Goal: Task Accomplishment & Management: Complete application form

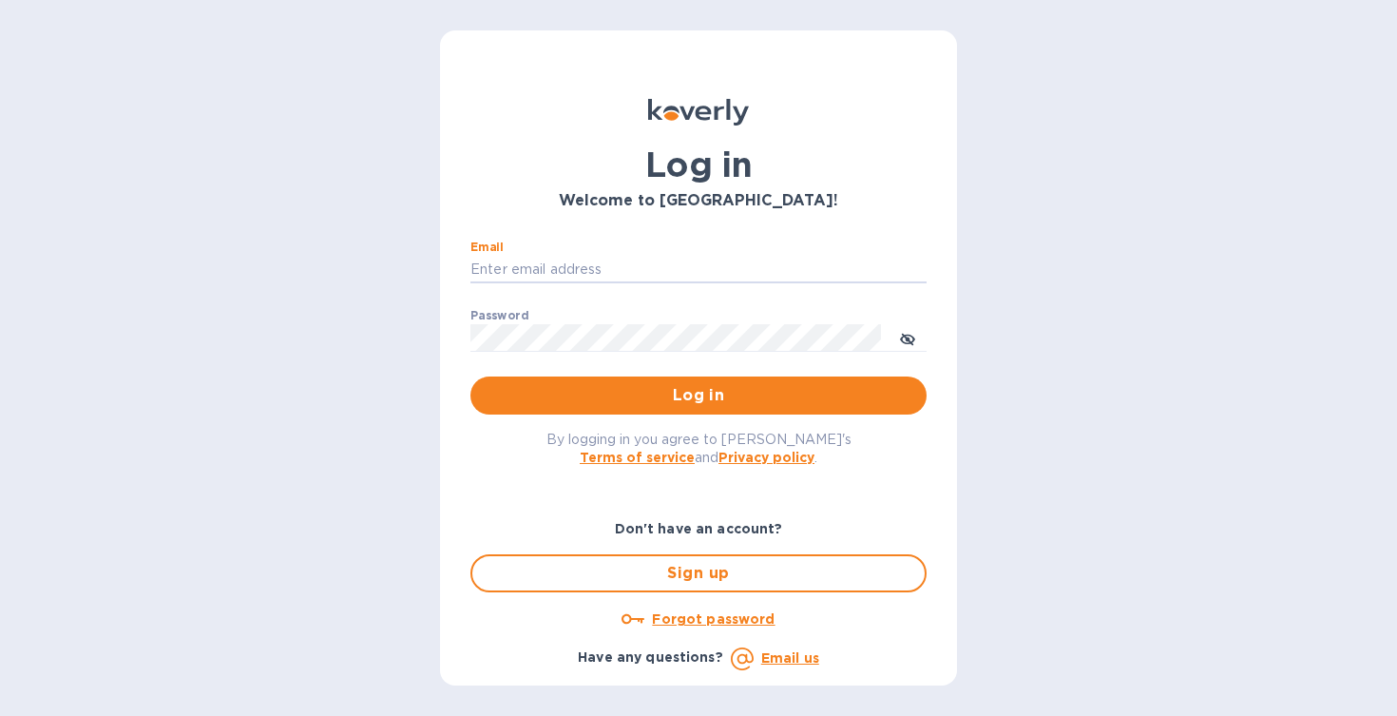
type input "[PERSON_NAME][EMAIL_ADDRESS][PERSON_NAME][DOMAIN_NAME]"
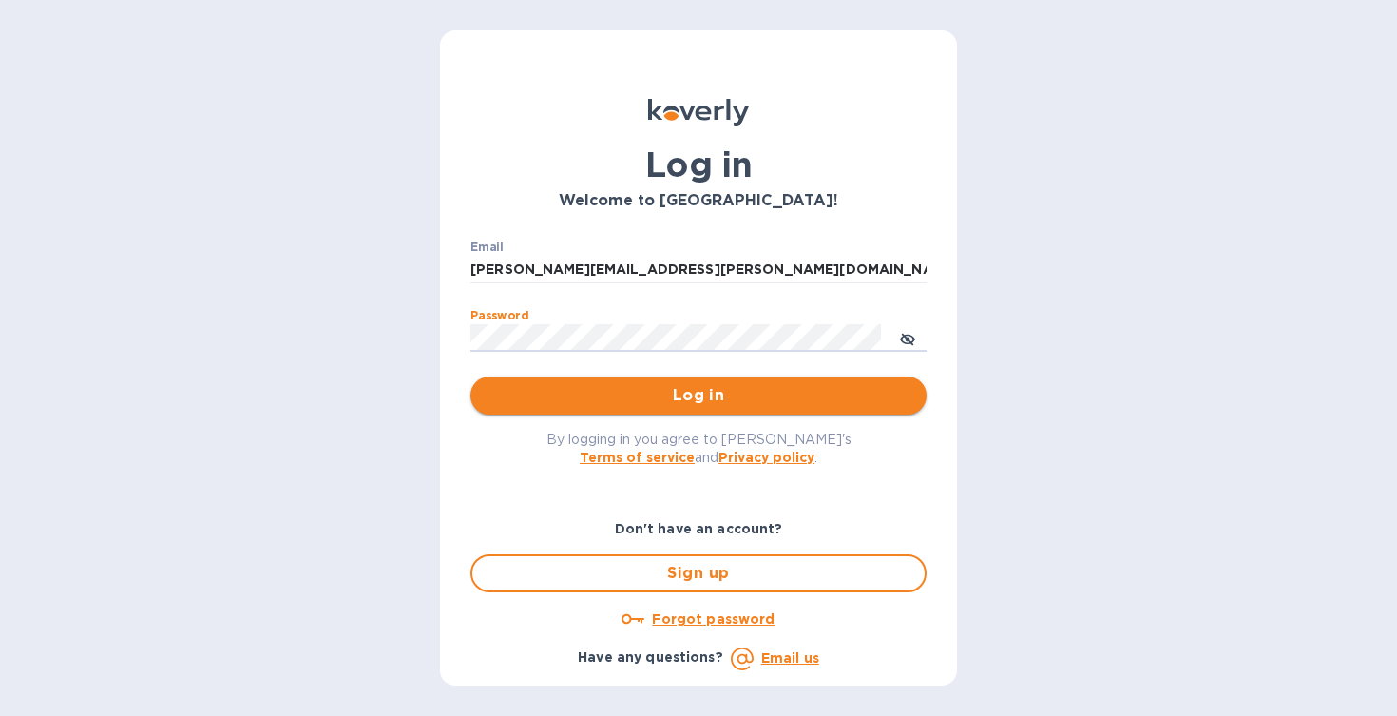
click at [653, 400] on span "Log in" at bounding box center [699, 395] width 426 height 23
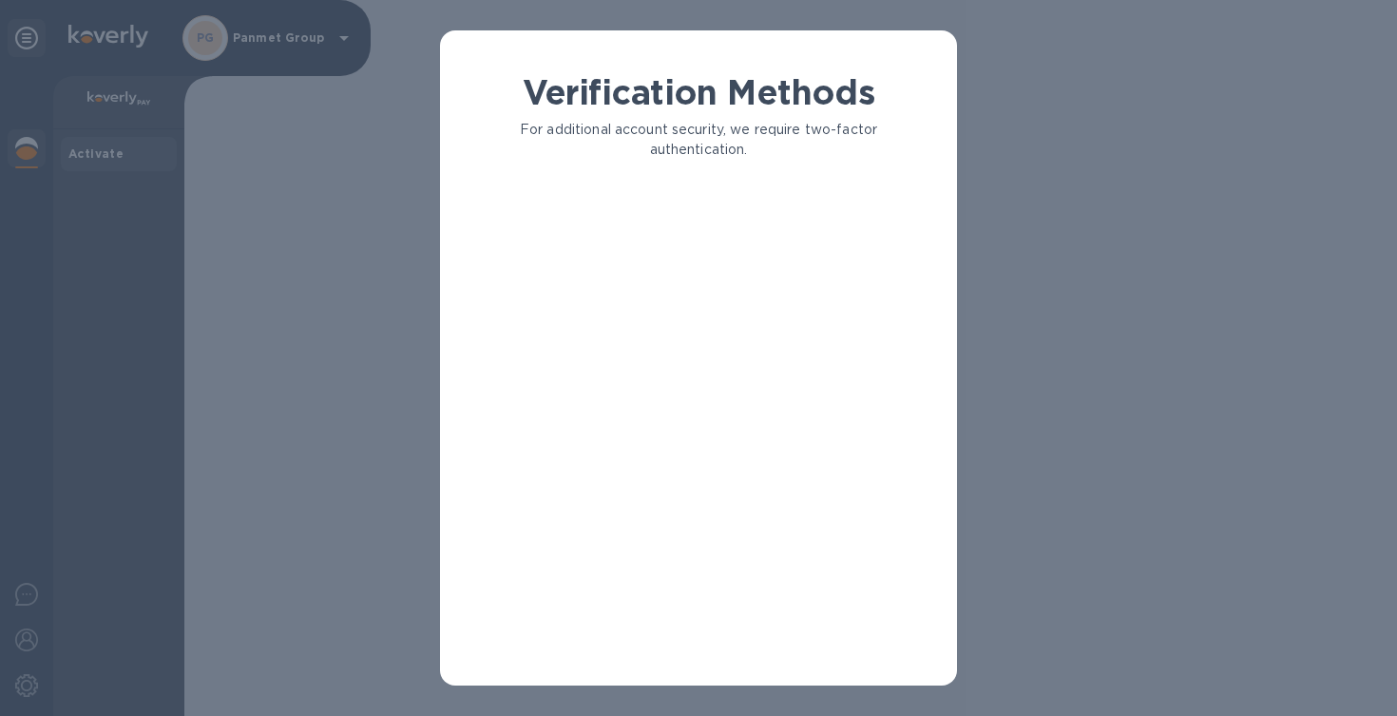
click at [845, 225] on div "Verification Methods For additional account security, we require two-factor aut…" at bounding box center [698, 371] width 487 height 598
click at [792, 373] on div "Verification Methods For additional account security, we require two-factor aut…" at bounding box center [698, 371] width 487 height 598
click at [779, 433] on div "Verification Methods For additional account security, we require two-factor aut…" at bounding box center [698, 371] width 487 height 598
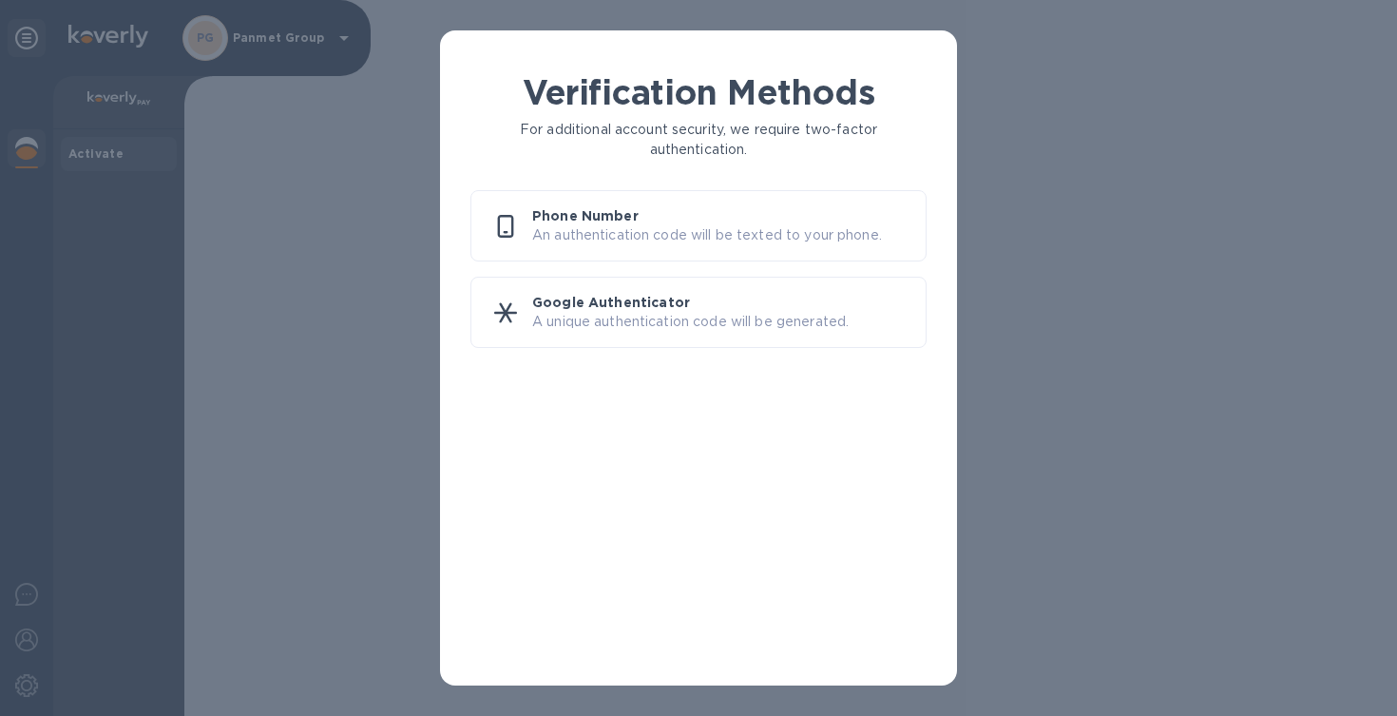
click at [730, 240] on p "An authentication code will be texted to your phone." at bounding box center [721, 235] width 378 height 20
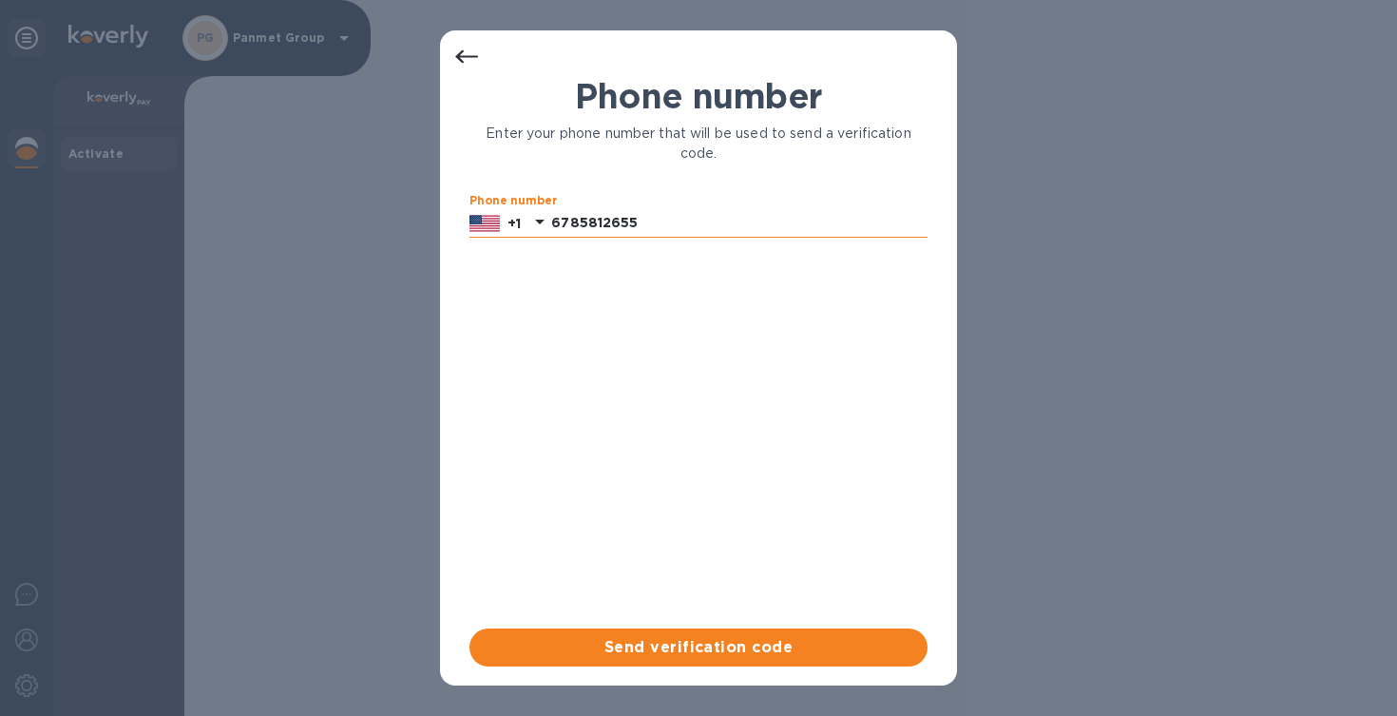
drag, startPoint x: 657, startPoint y: 220, endPoint x: 529, endPoint y: 219, distance: 127.4
click at [529, 219] on div "[PHONE_NUMBER]" at bounding box center [699, 223] width 458 height 29
type input "4049854912"
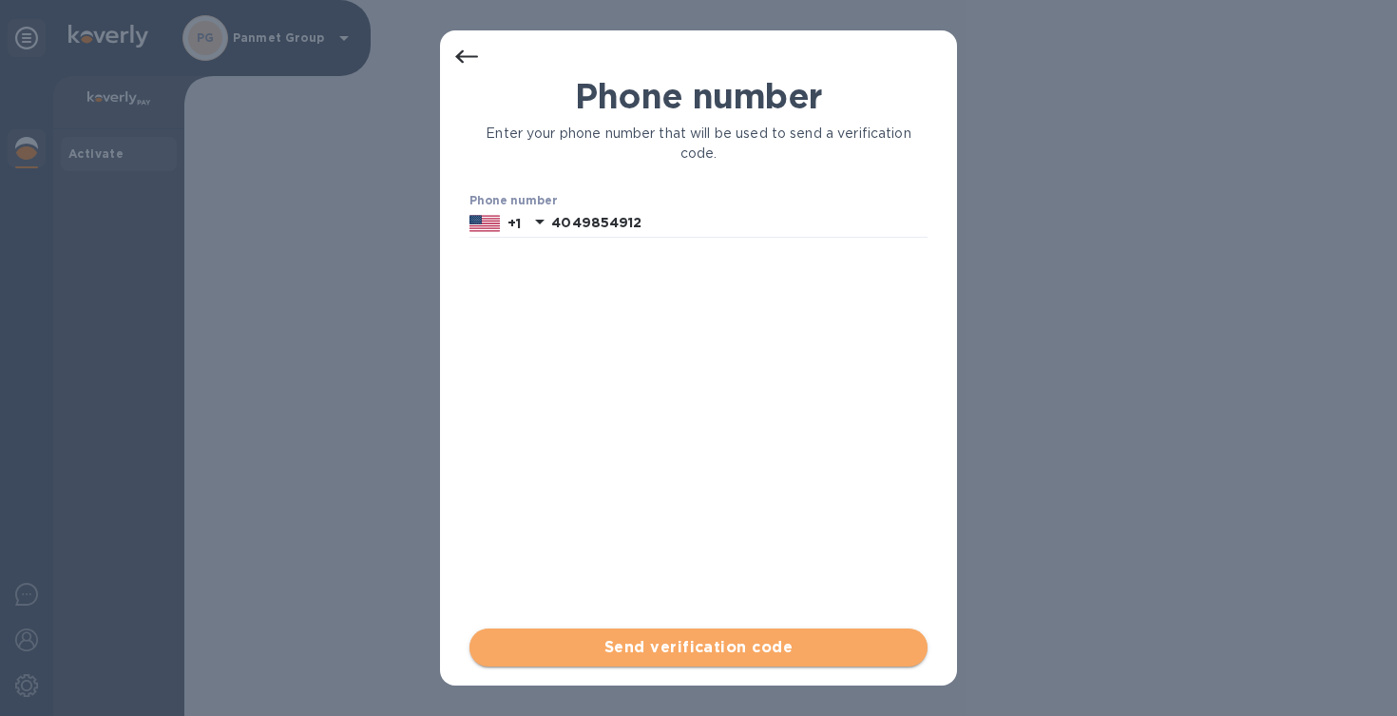
click at [700, 636] on span "Send verification code" at bounding box center [699, 647] width 428 height 23
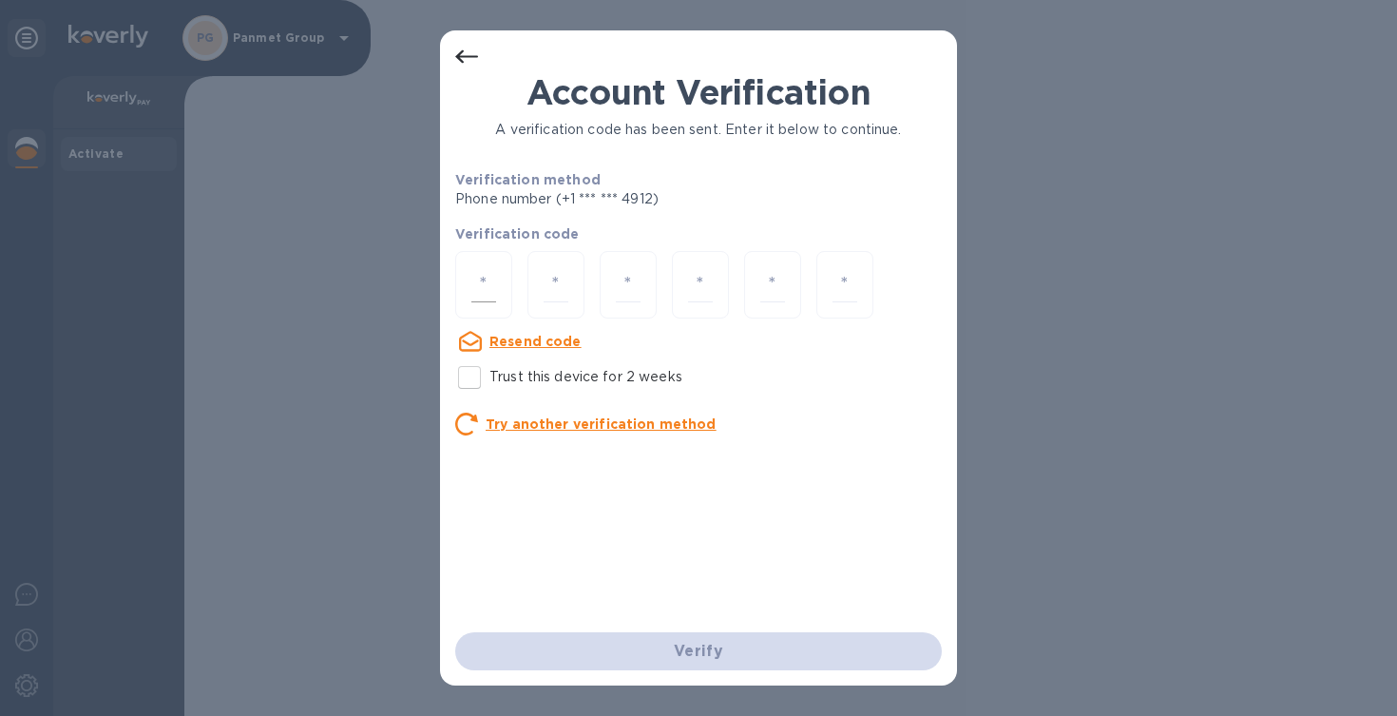
click at [495, 278] on input "number" at bounding box center [483, 284] width 25 height 35
type input "5"
type input "9"
type input "8"
type input "0"
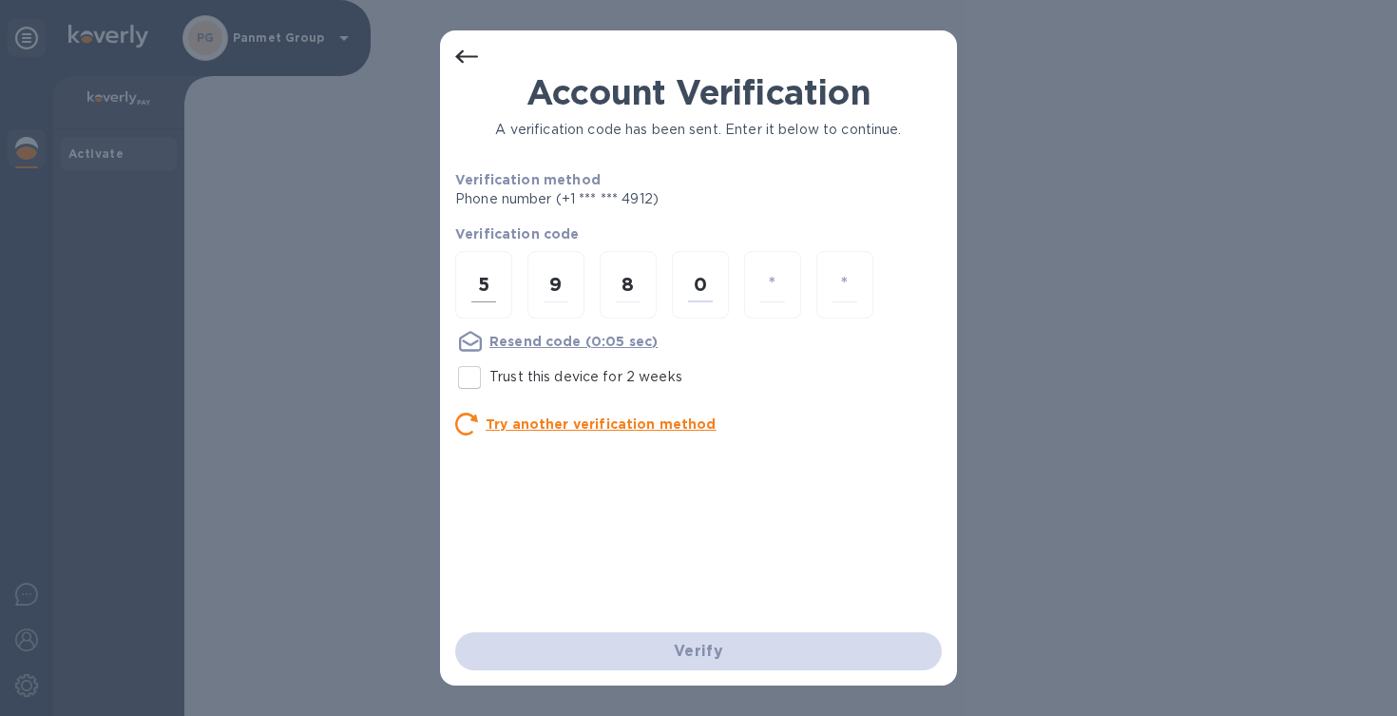
type input "0"
type input "5"
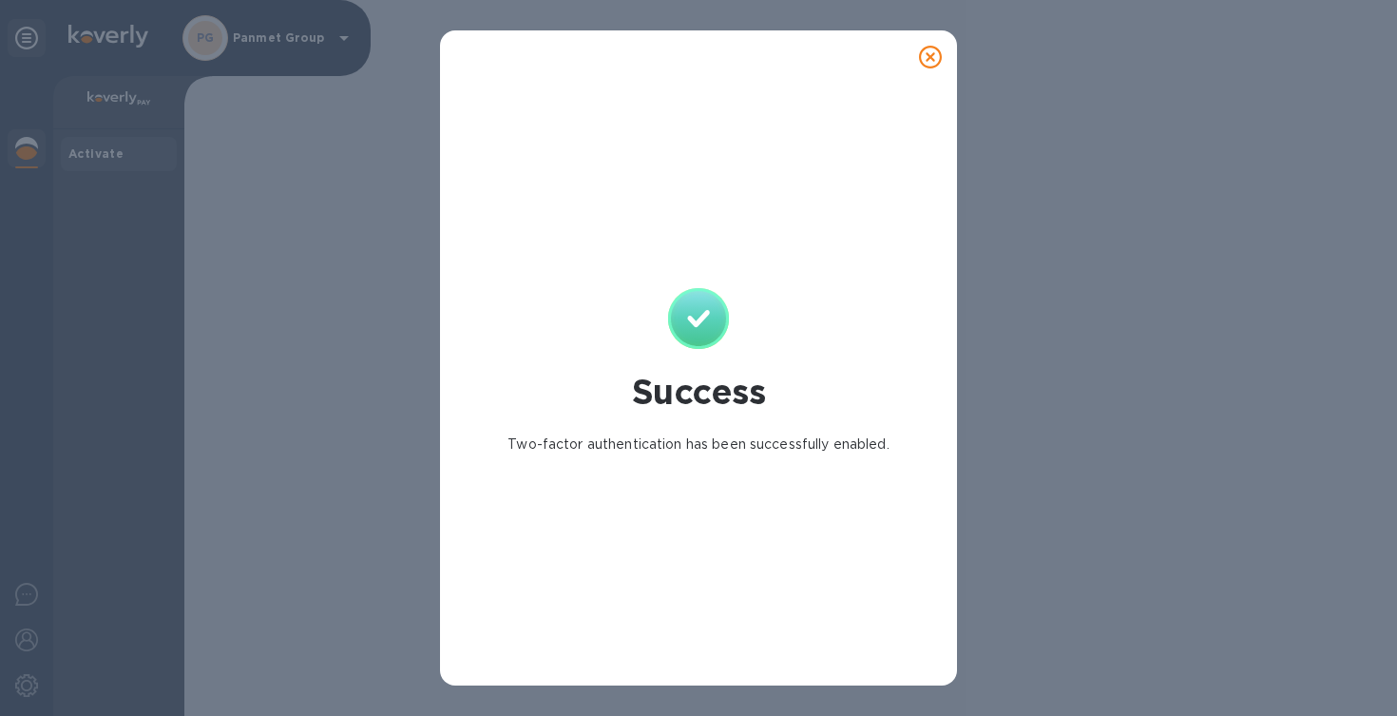
click at [842, 312] on div "Success Two-factor authentication has been successfully enabled." at bounding box center [699, 371] width 510 height 189
click at [937, 61] on icon at bounding box center [930, 57] width 23 height 23
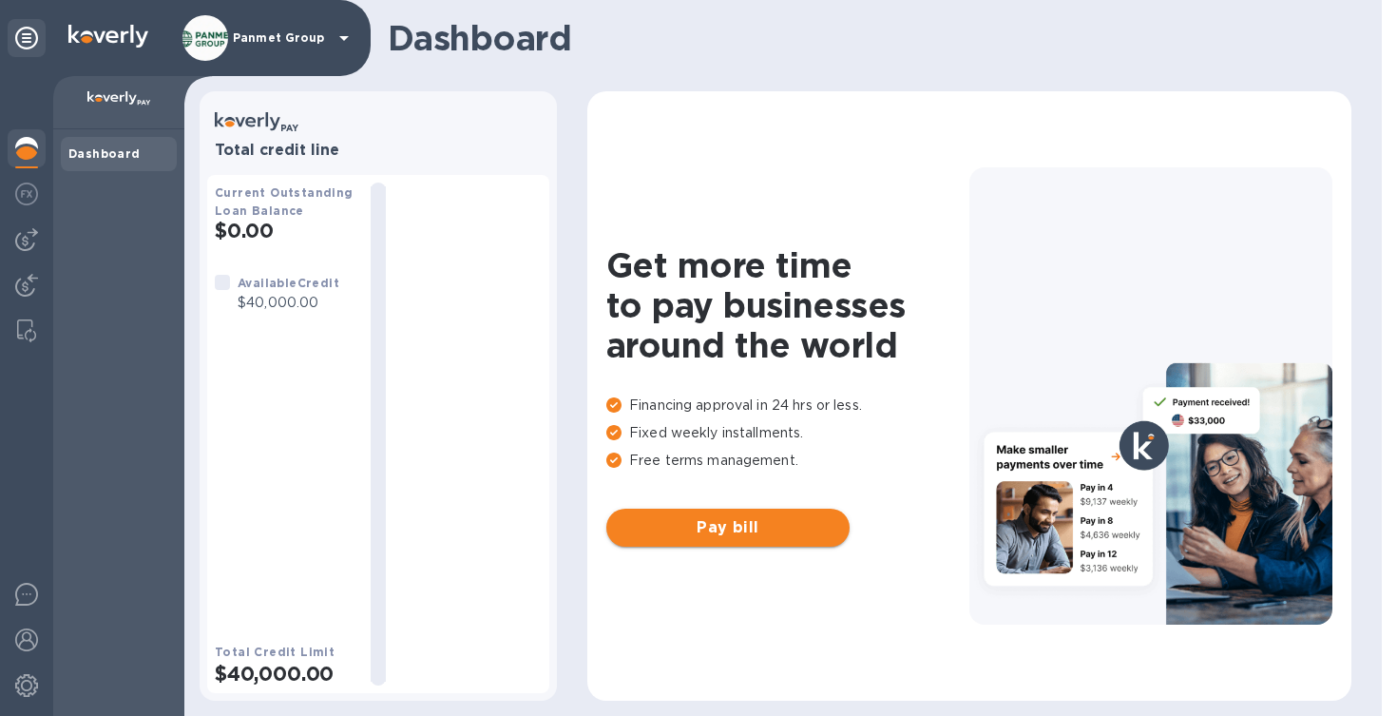
click at [756, 538] on span "Pay bill" at bounding box center [728, 527] width 213 height 23
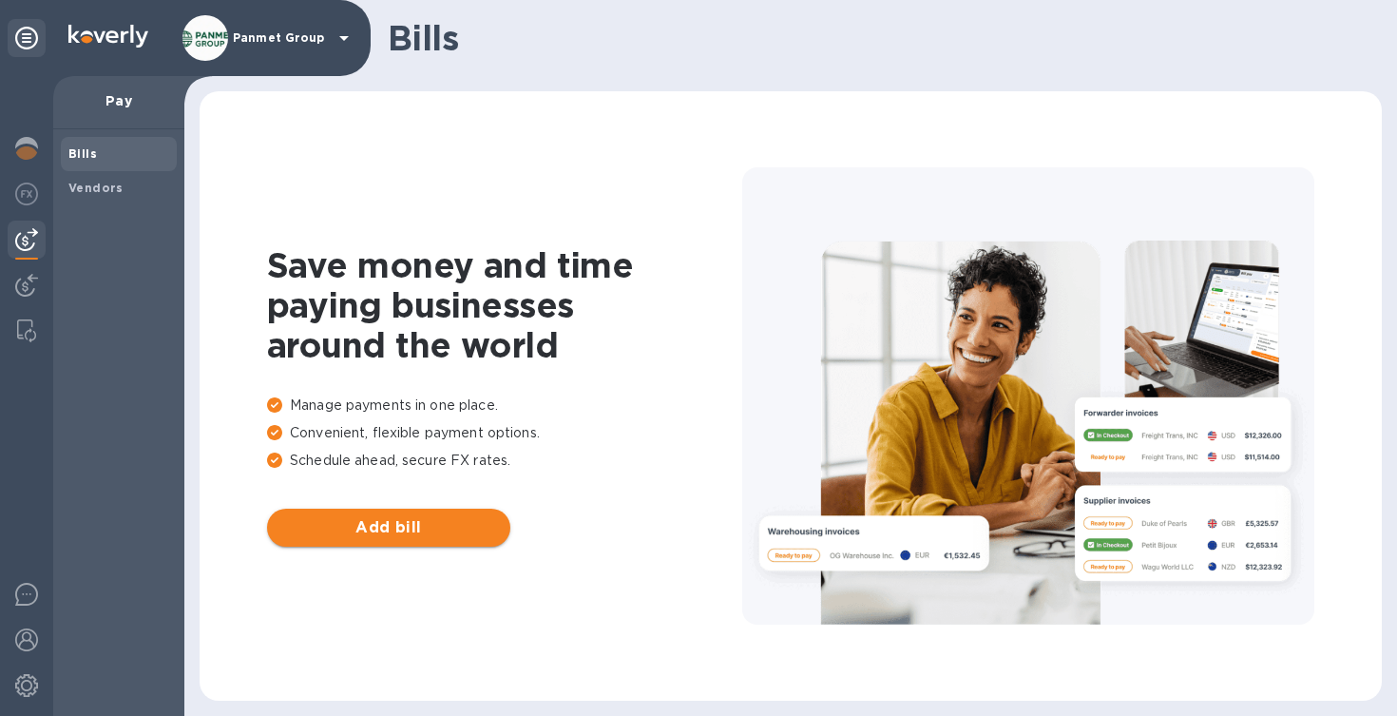
click at [424, 531] on span "Add bill" at bounding box center [388, 527] width 213 height 23
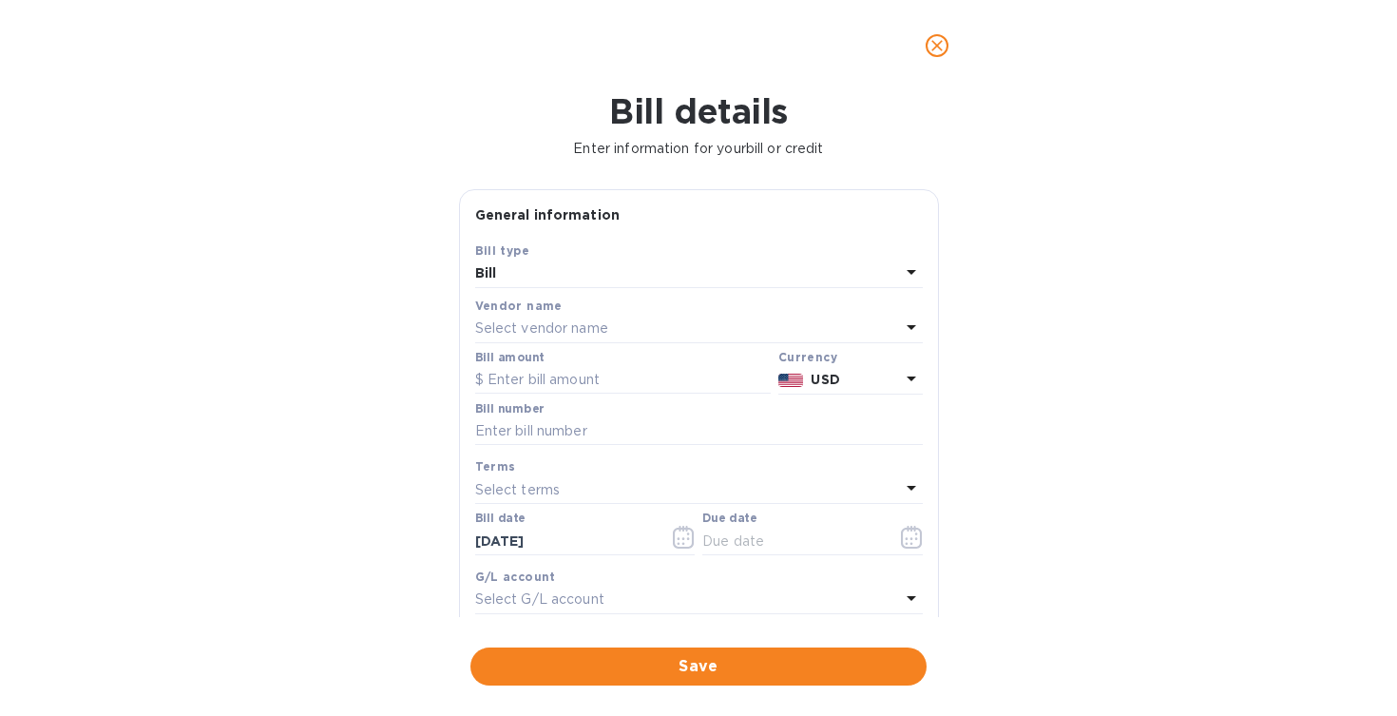
click at [901, 591] on icon at bounding box center [911, 598] width 23 height 23
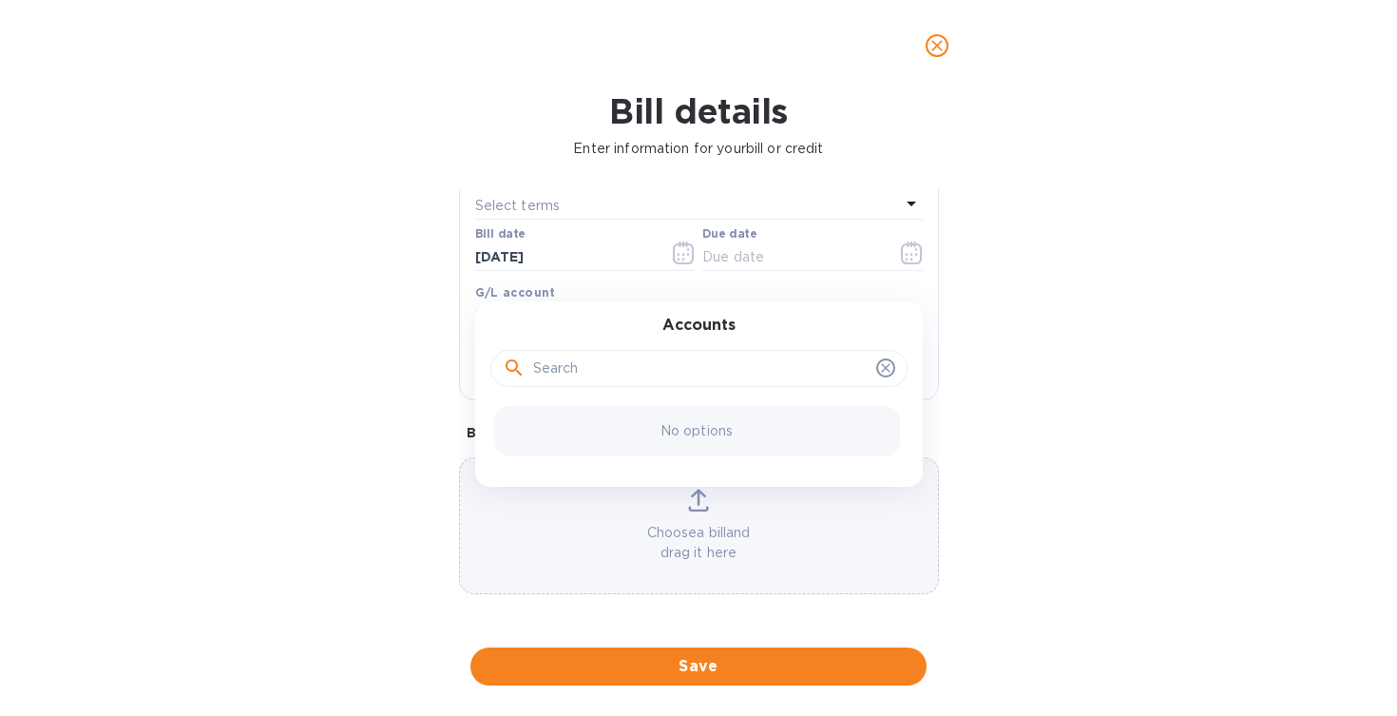
scroll to position [297, 0]
click at [755, 355] on input "text" at bounding box center [701, 369] width 336 height 29
click at [741, 429] on div "No options" at bounding box center [697, 431] width 406 height 50
click at [731, 357] on input "text" at bounding box center [701, 369] width 336 height 29
click at [880, 360] on icon at bounding box center [885, 367] width 15 height 15
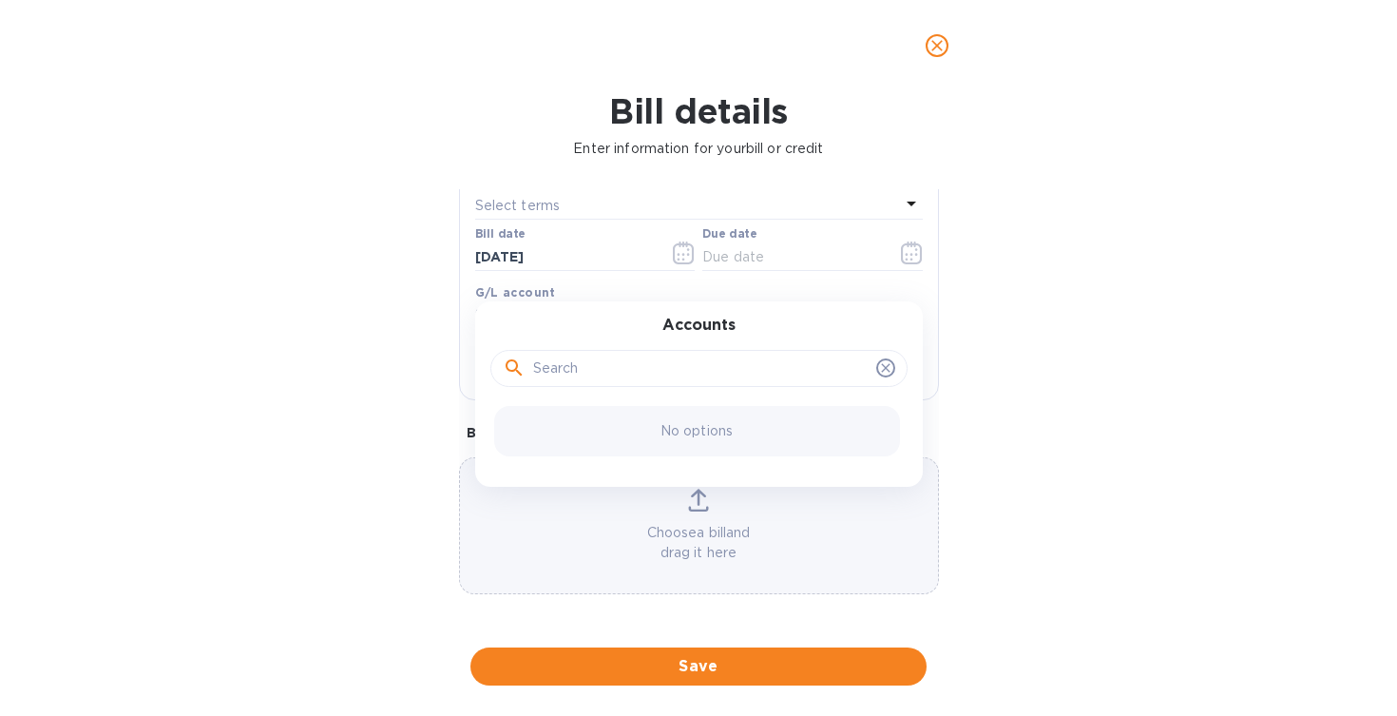
click at [881, 364] on icon at bounding box center [885, 368] width 9 height 9
click at [1008, 312] on div "Bill details Enter information for your bill or credit General information Save…" at bounding box center [698, 403] width 1397 height 625
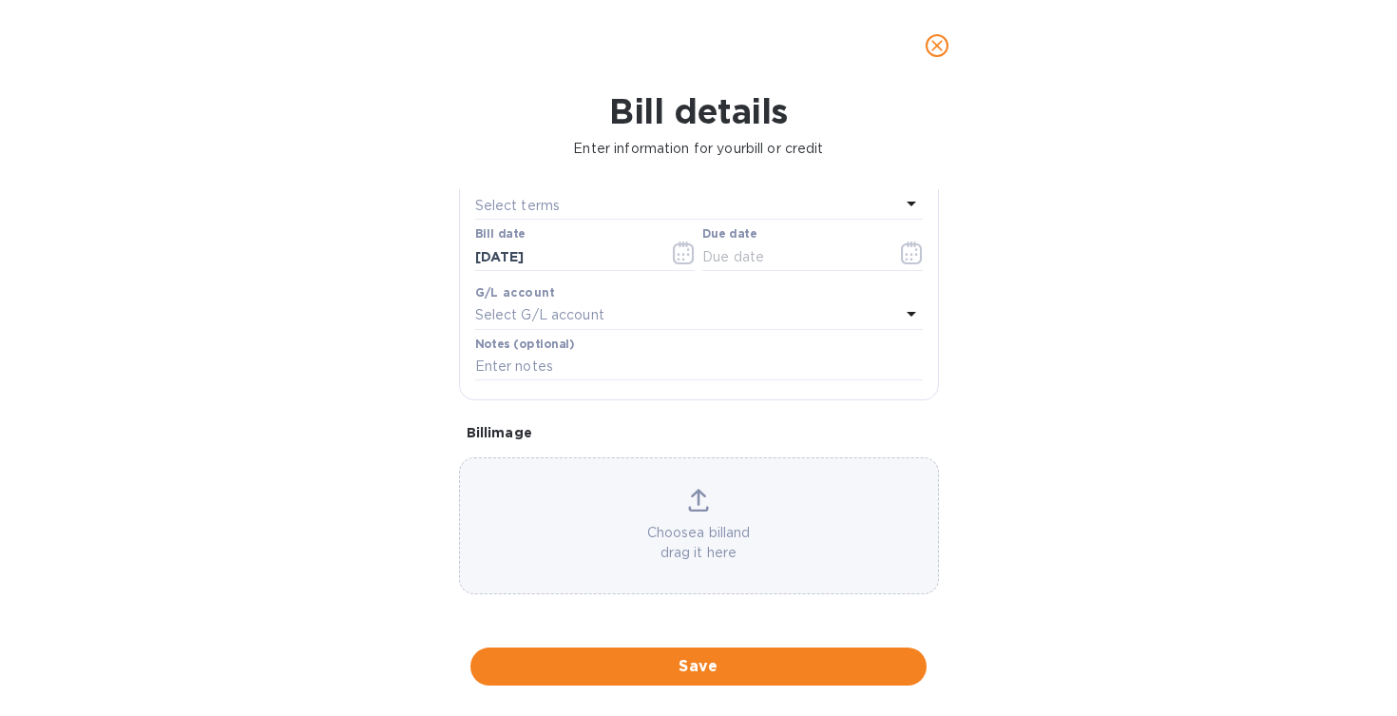
scroll to position [0, 0]
click at [934, 48] on icon "close" at bounding box center [937, 45] width 11 height 11
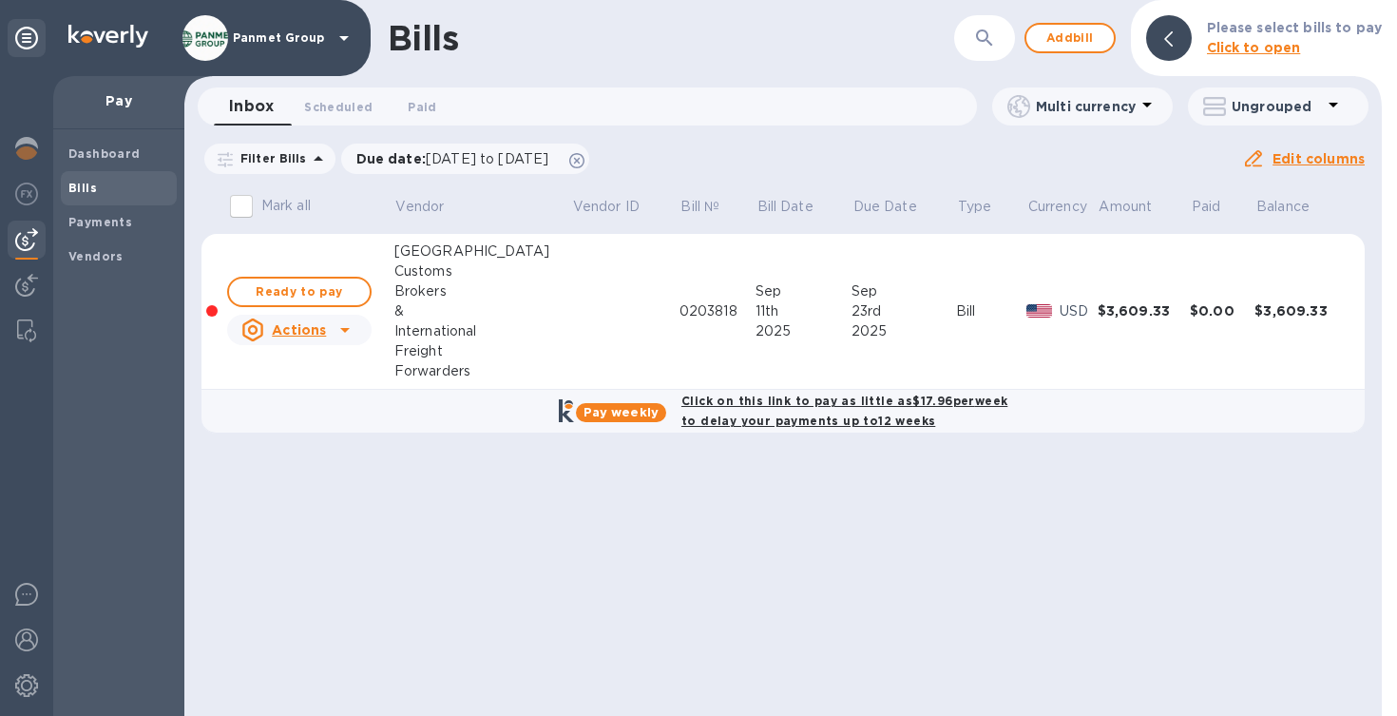
click at [347, 330] on icon at bounding box center [345, 330] width 10 height 5
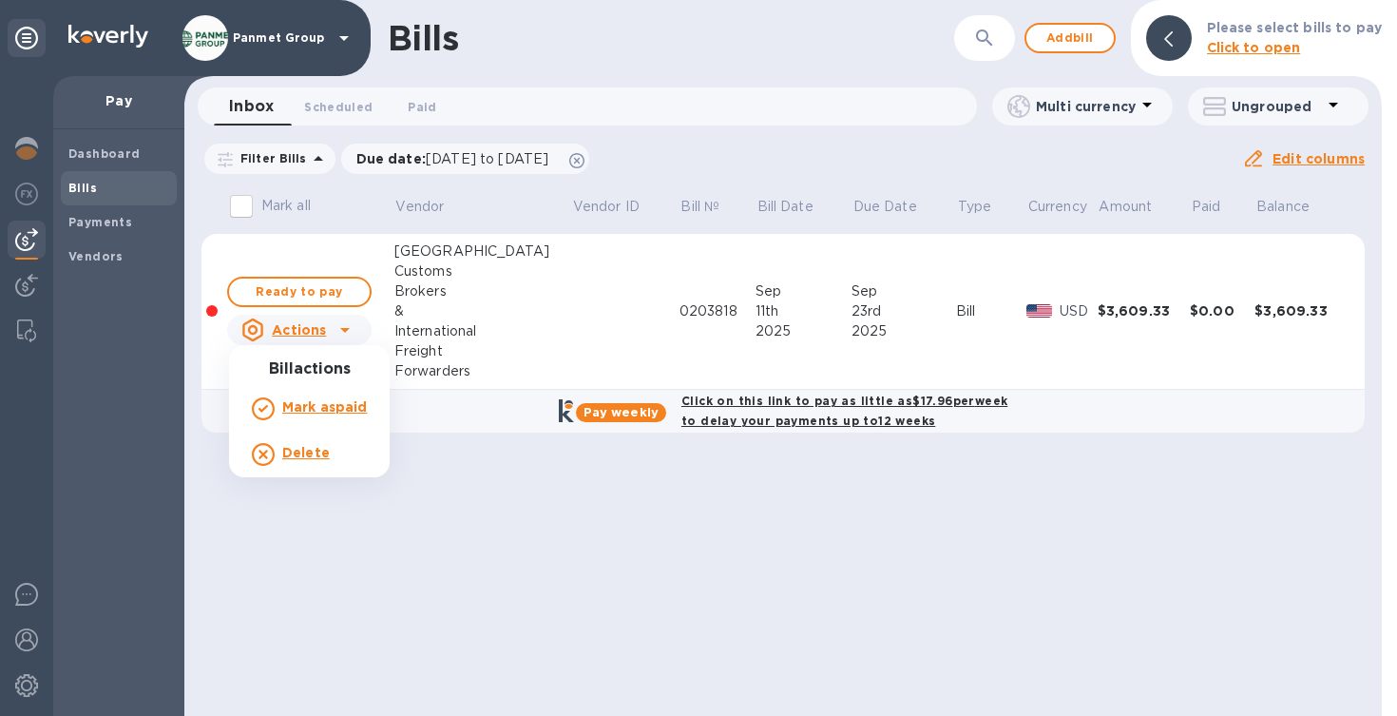
click at [496, 247] on div at bounding box center [698, 358] width 1397 height 716
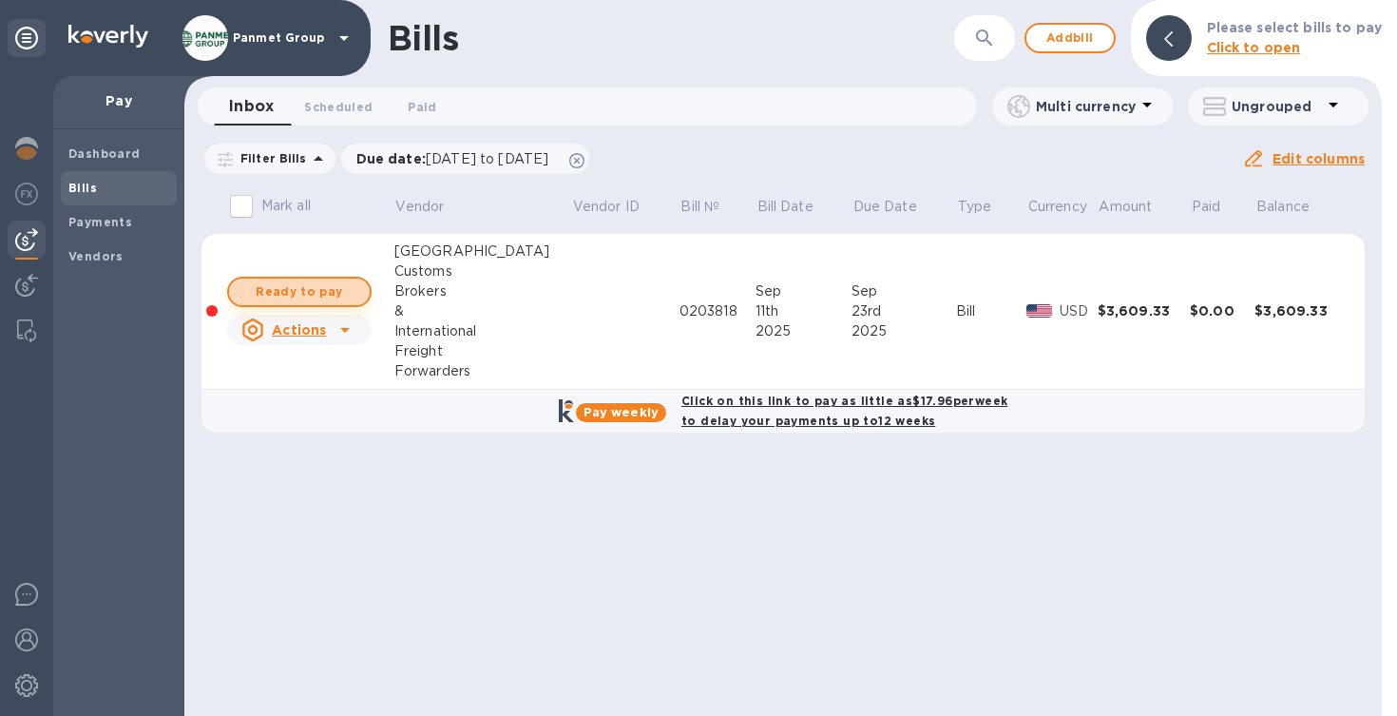
click at [293, 286] on span "Ready to pay" at bounding box center [299, 291] width 110 height 23
checkbox input "true"
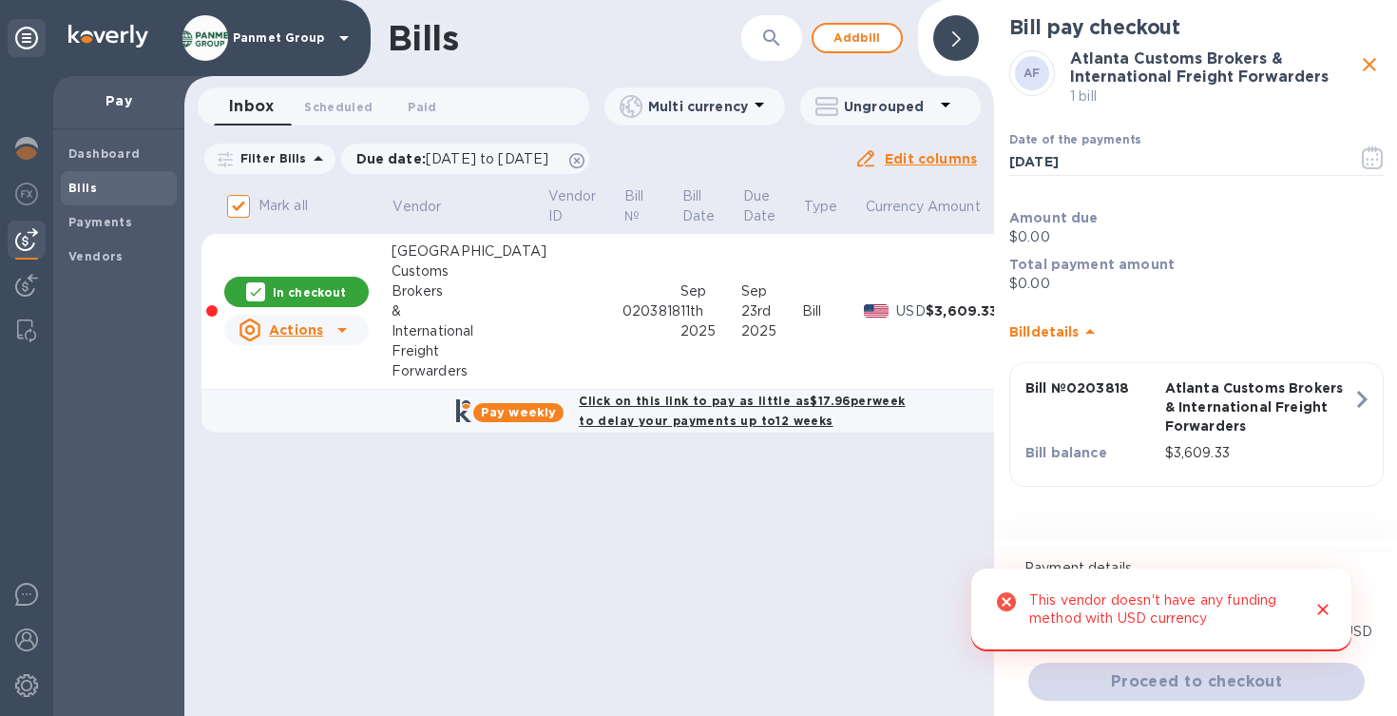
click at [1324, 610] on icon "Close" at bounding box center [1323, 610] width 11 height 11
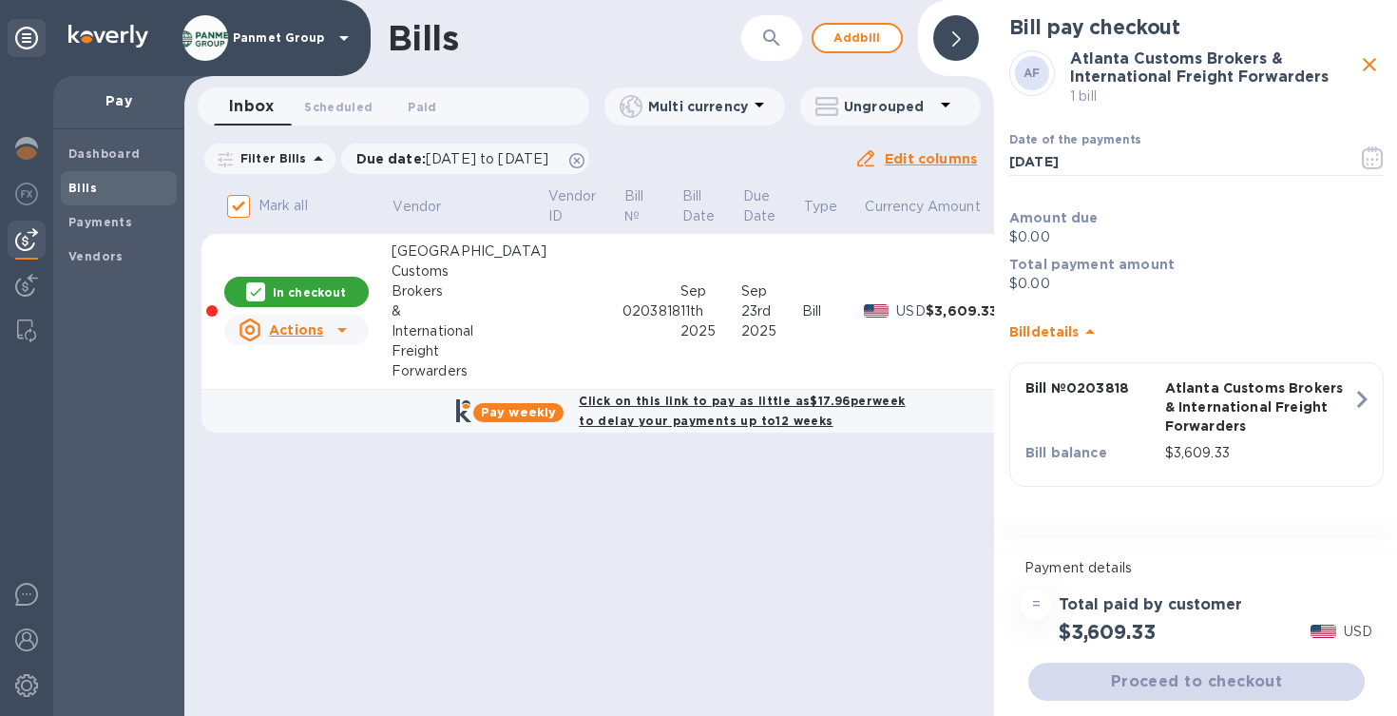
click at [1105, 611] on h3 "Total paid by customer" at bounding box center [1150, 605] width 183 height 18
click at [1041, 604] on div "=" at bounding box center [1036, 604] width 30 height 30
click at [1031, 601] on div "=" at bounding box center [1036, 604] width 30 height 30
click at [1069, 328] on b "Bill details" at bounding box center [1044, 331] width 69 height 15
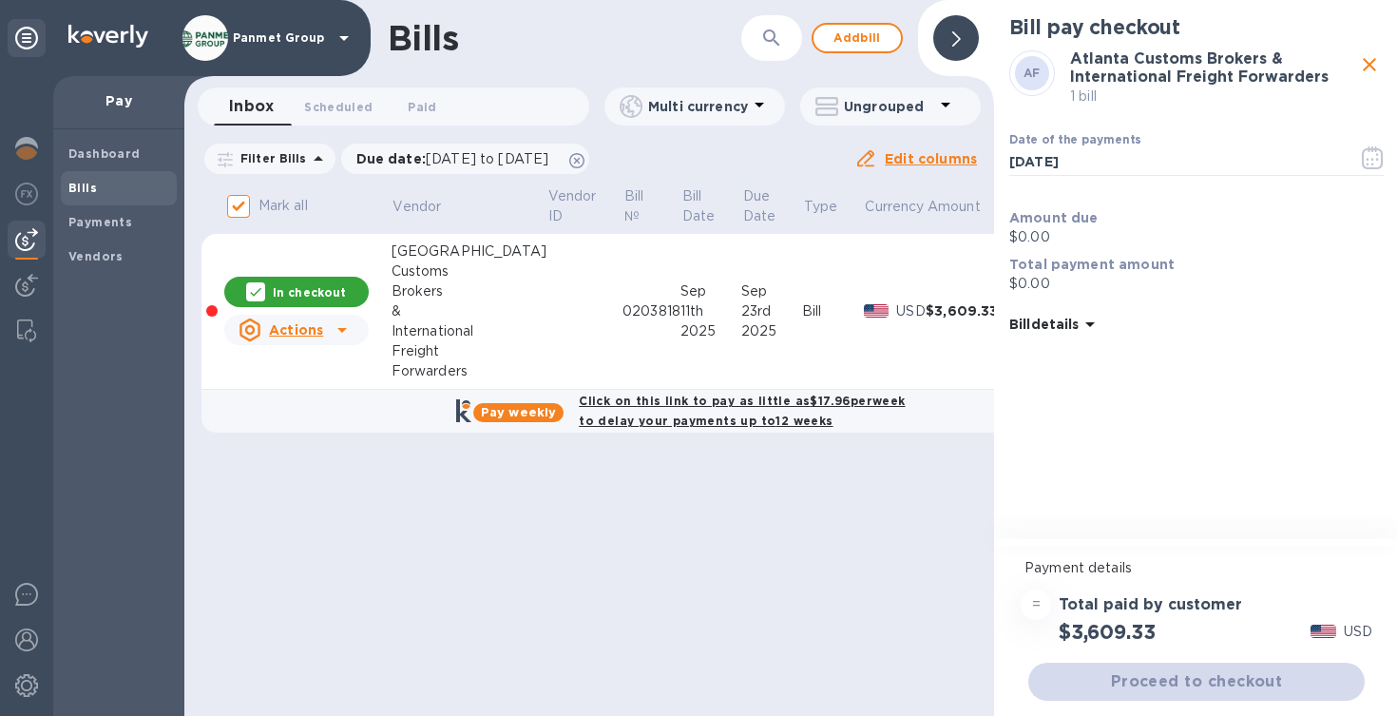
click at [1069, 328] on b "Bill details" at bounding box center [1044, 324] width 69 height 15
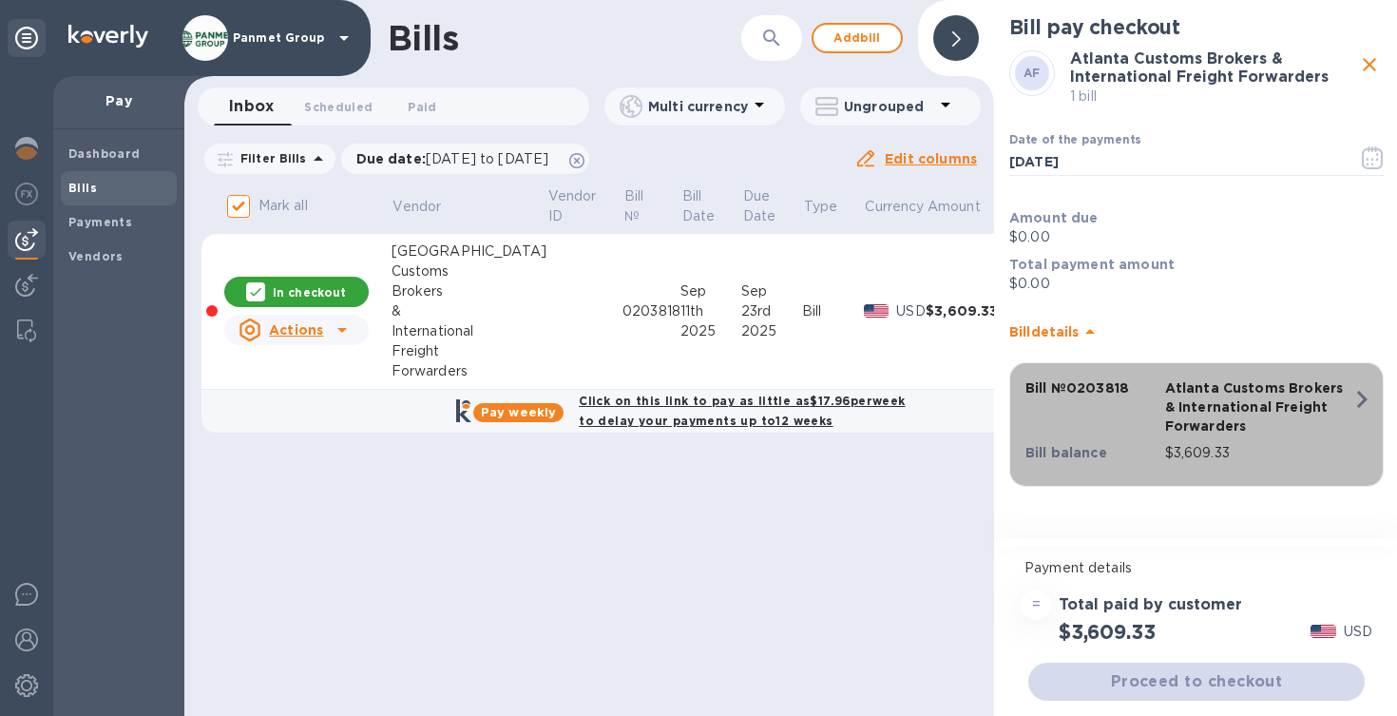
click at [1363, 402] on icon "button" at bounding box center [1362, 399] width 10 height 17
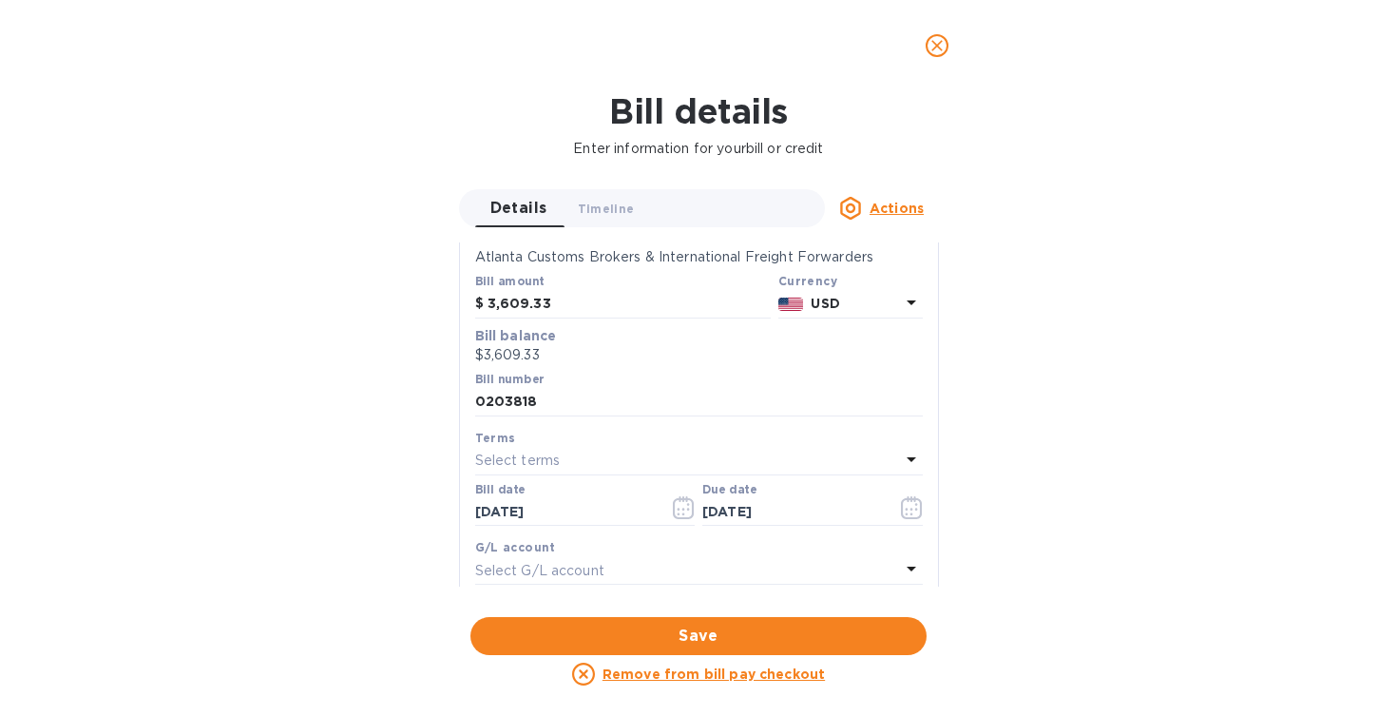
scroll to position [199, 0]
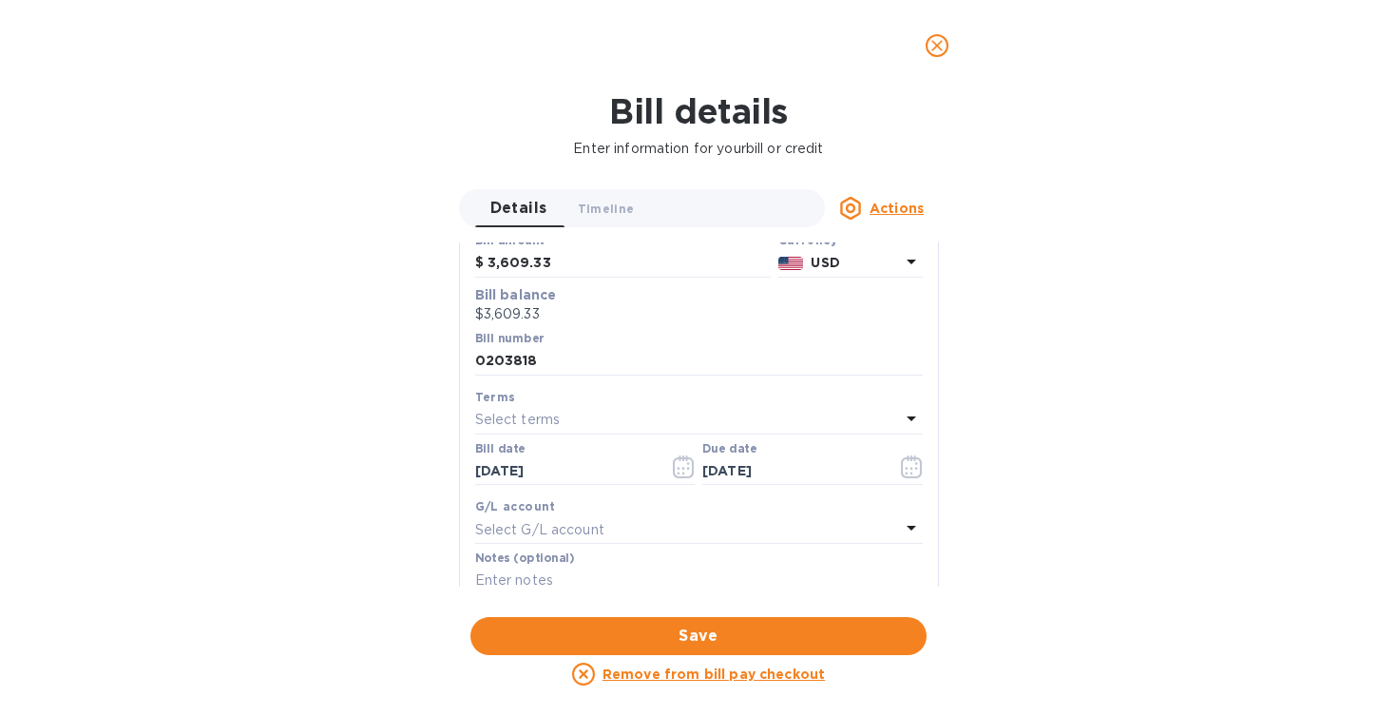
click at [900, 421] on icon at bounding box center [911, 418] width 23 height 23
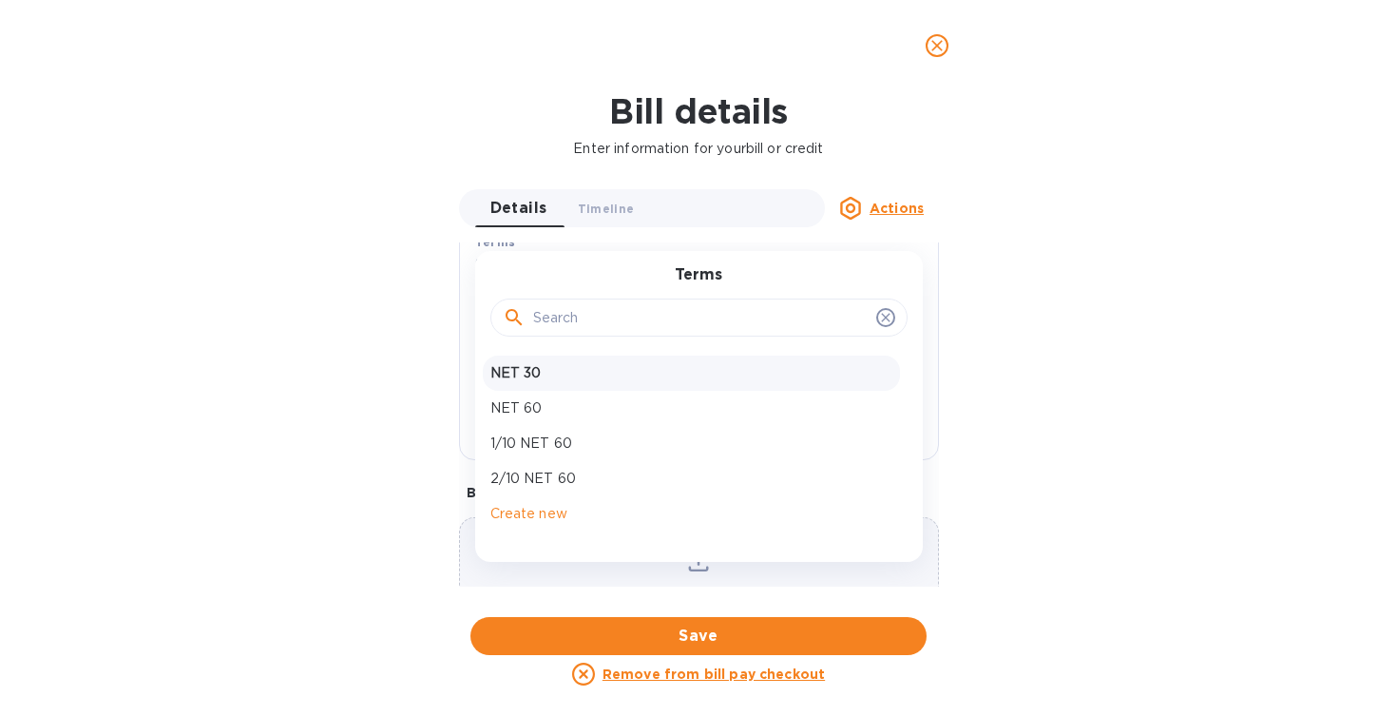
scroll to position [371, 0]
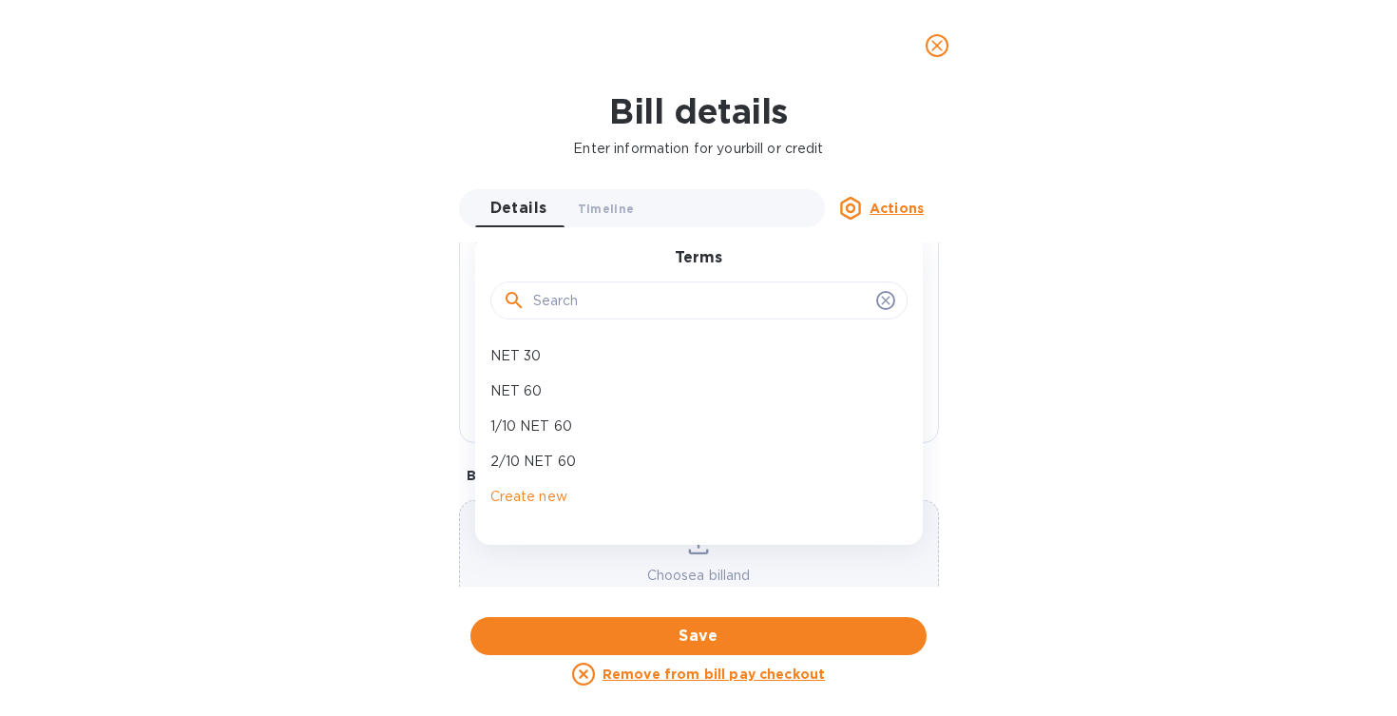
click at [1158, 361] on div "Bill details Enter information for your bill or credit Details 0 Timeline 0 Act…" at bounding box center [698, 403] width 1397 height 625
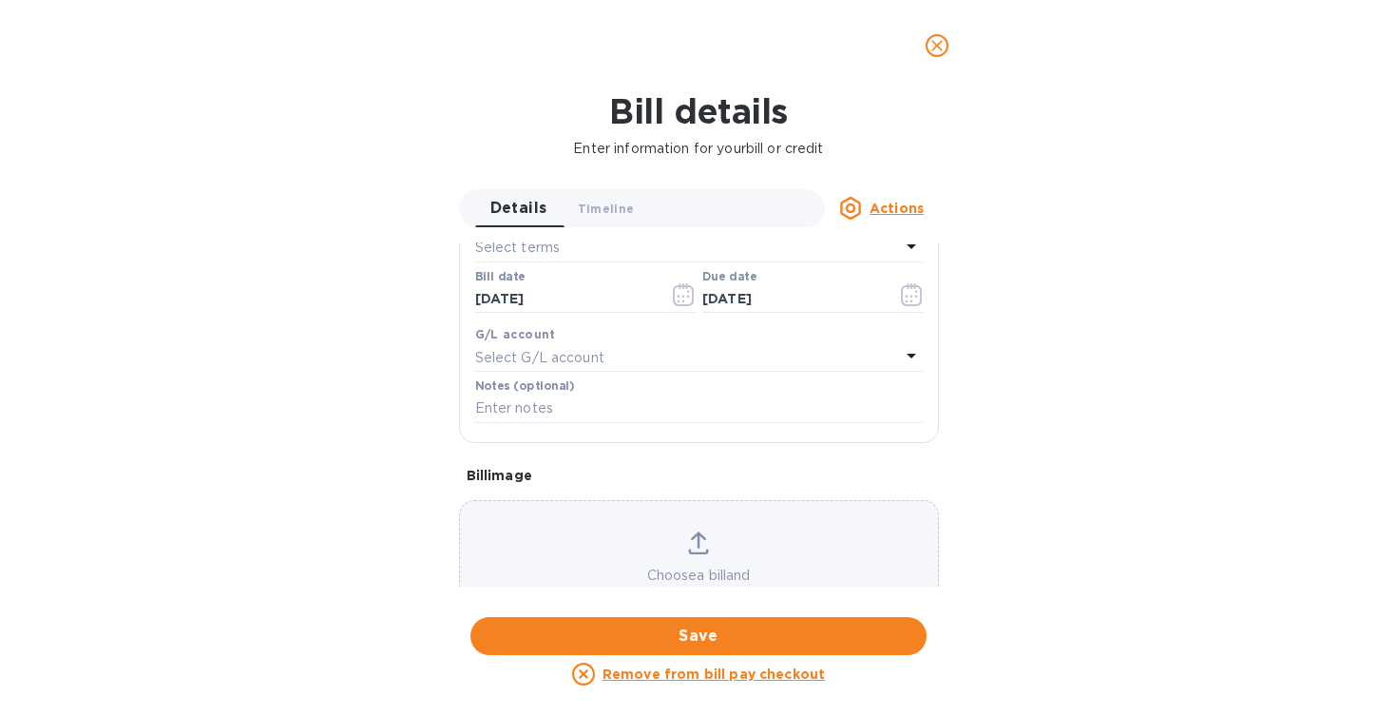
click at [909, 344] on icon at bounding box center [911, 355] width 23 height 23
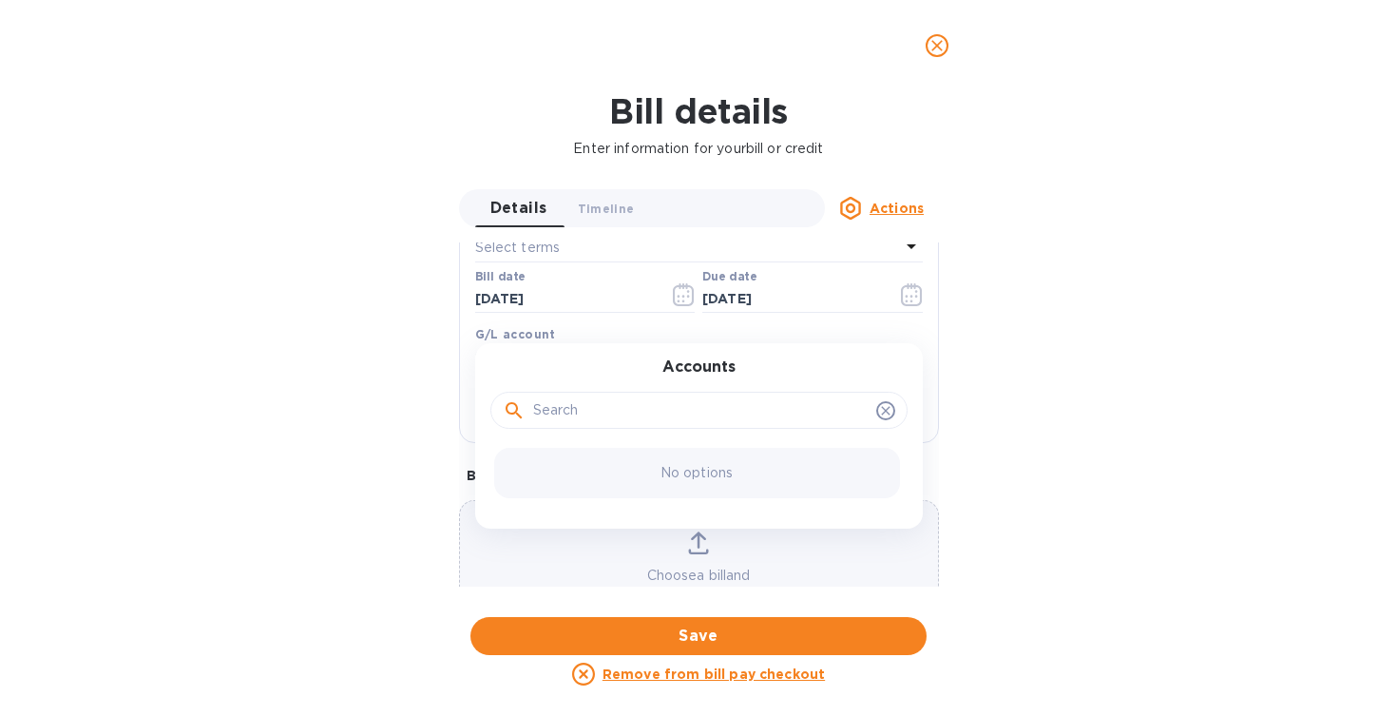
click at [907, 346] on div "Accounts No options" at bounding box center [699, 435] width 448 height 185
click at [1036, 370] on div "Bill details Enter information for your bill or credit Details 0 Timeline 0 Act…" at bounding box center [698, 403] width 1397 height 625
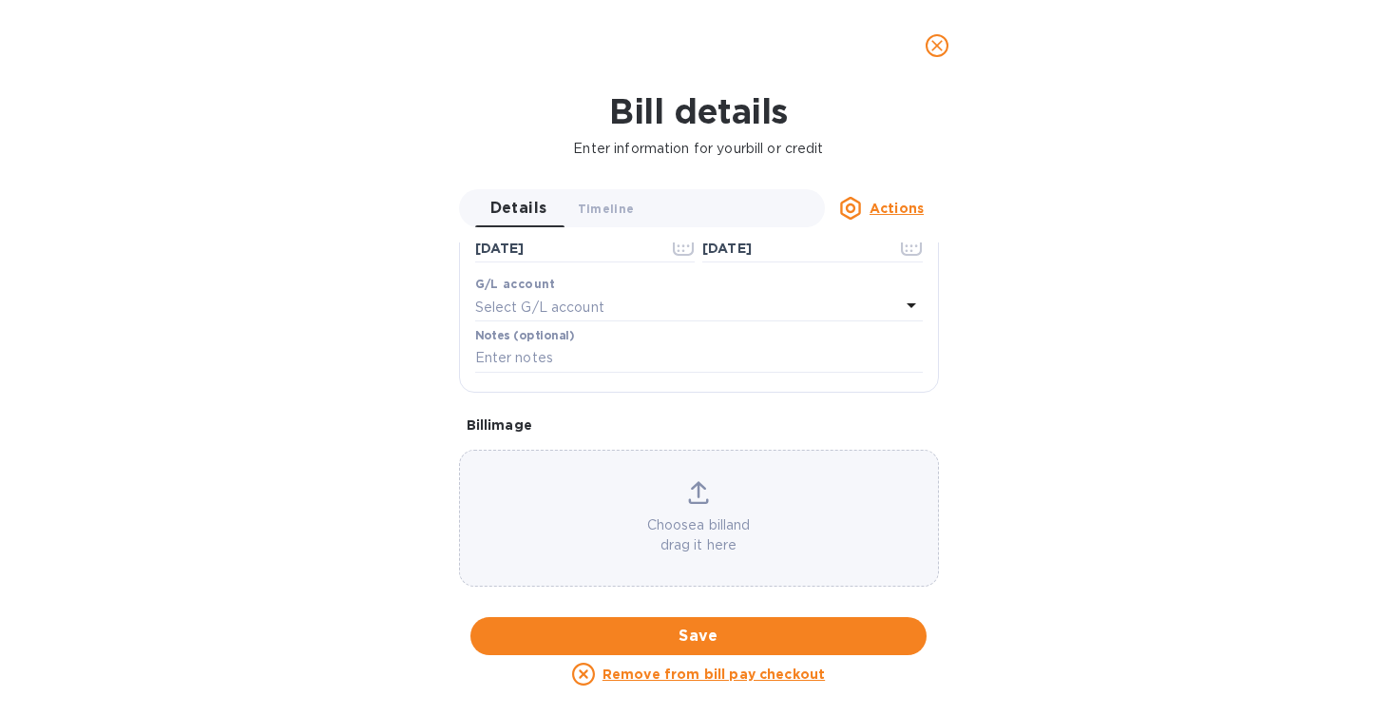
scroll to position [375, 0]
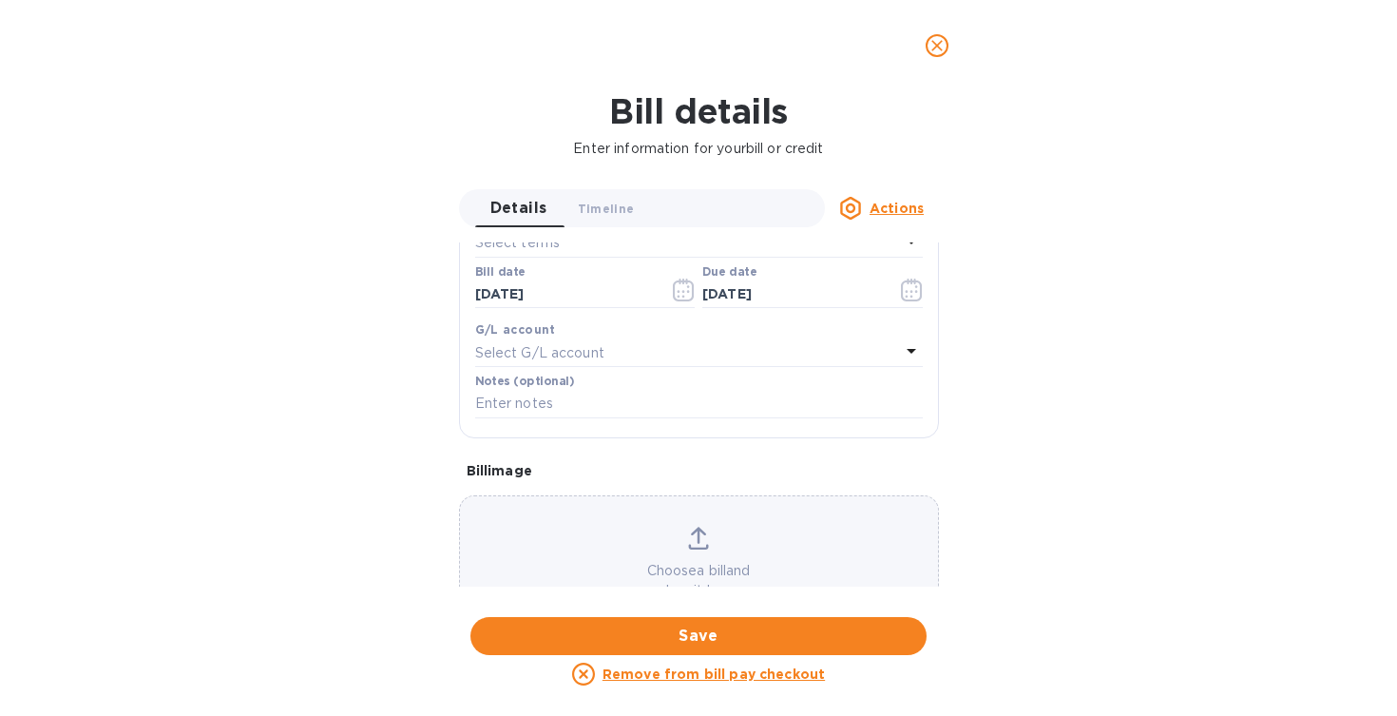
click at [907, 349] on icon at bounding box center [912, 351] width 10 height 5
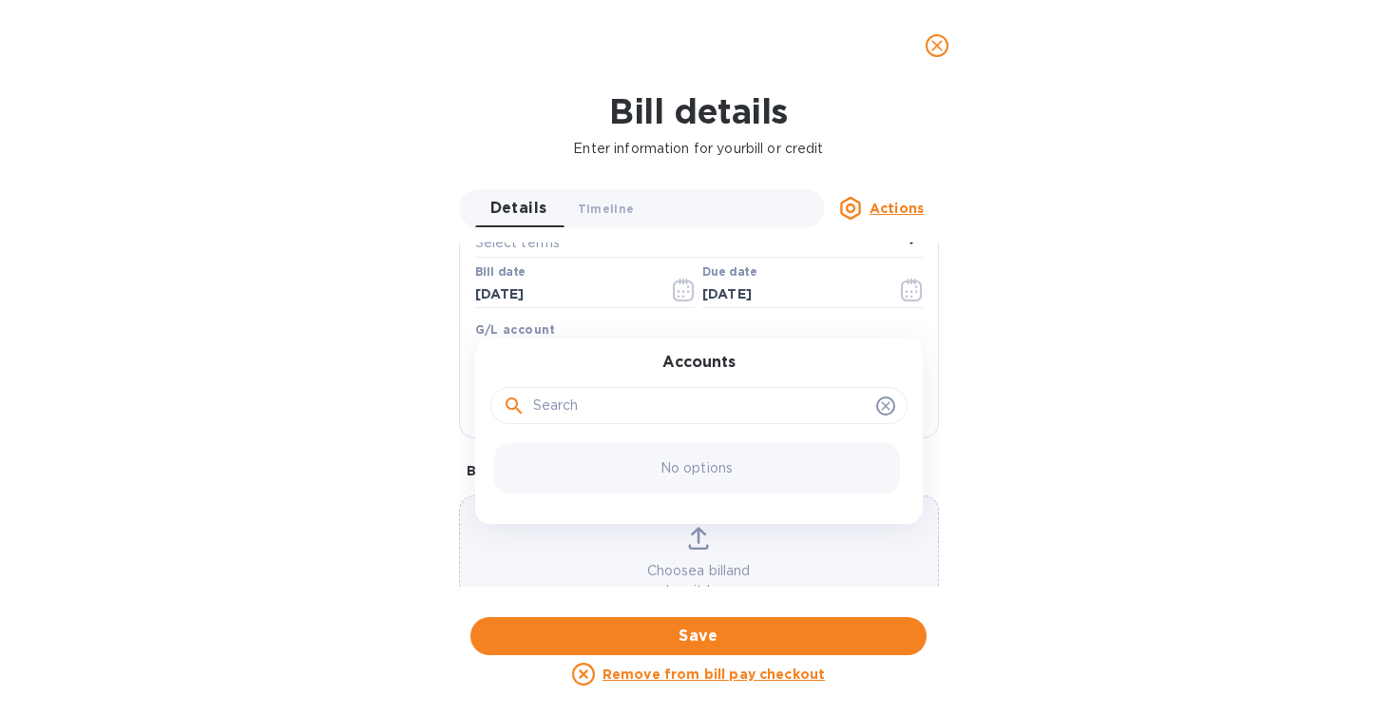
click at [739, 410] on input "text" at bounding box center [701, 406] width 336 height 29
click at [538, 401] on input "accounts Payable" at bounding box center [701, 406] width 336 height 29
type input "Accounts Payable"
click at [790, 453] on div "No matches" at bounding box center [697, 468] width 406 height 50
click at [782, 471] on div "No matches" at bounding box center [697, 468] width 406 height 50
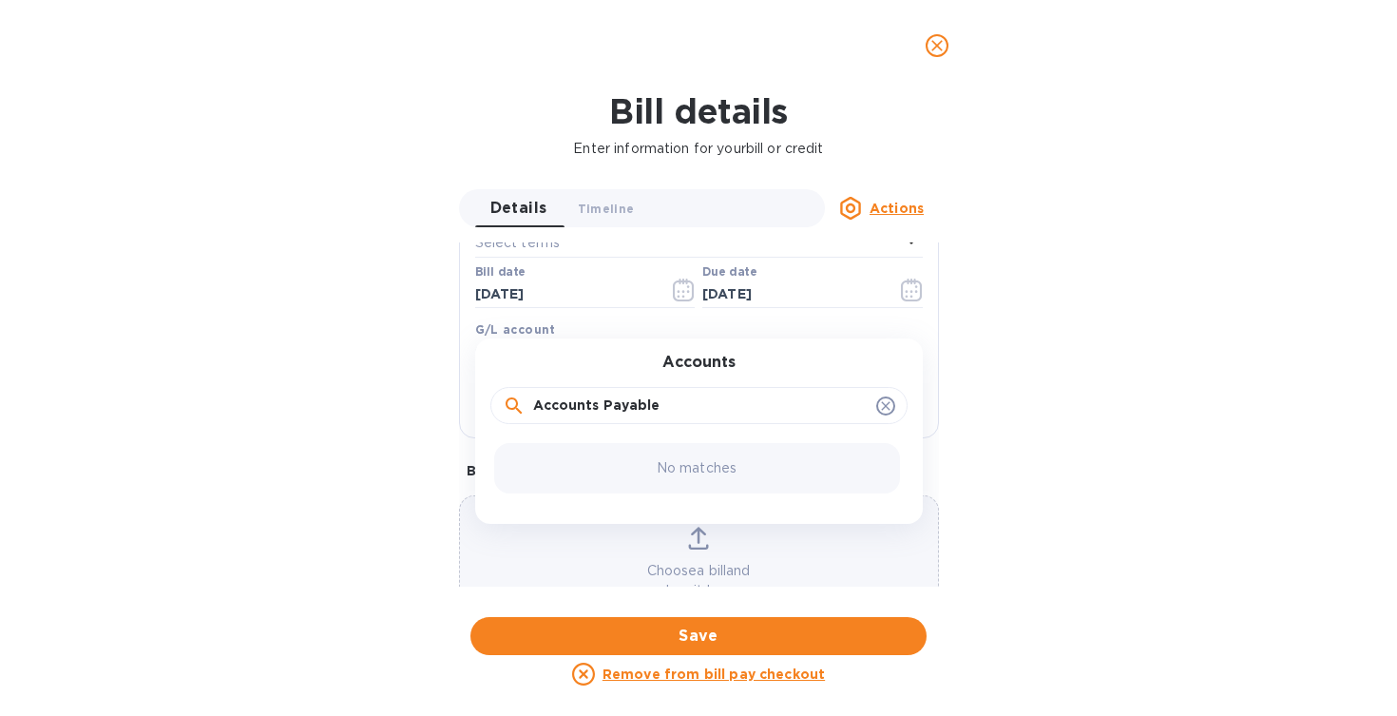
click at [1106, 370] on div "Bill details Enter information for your bill or credit Details 0 Timeline 0 Act…" at bounding box center [698, 403] width 1397 height 625
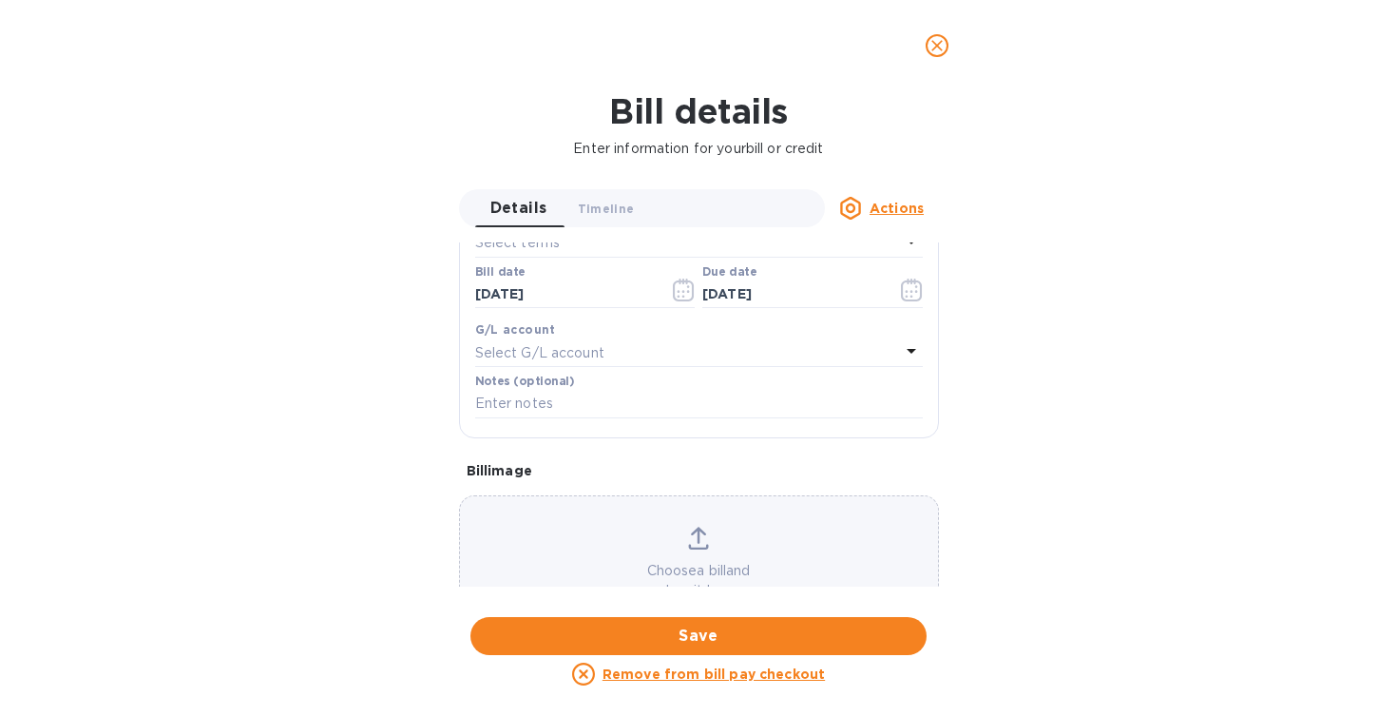
click at [857, 341] on div "Select G/L account" at bounding box center [687, 352] width 425 height 27
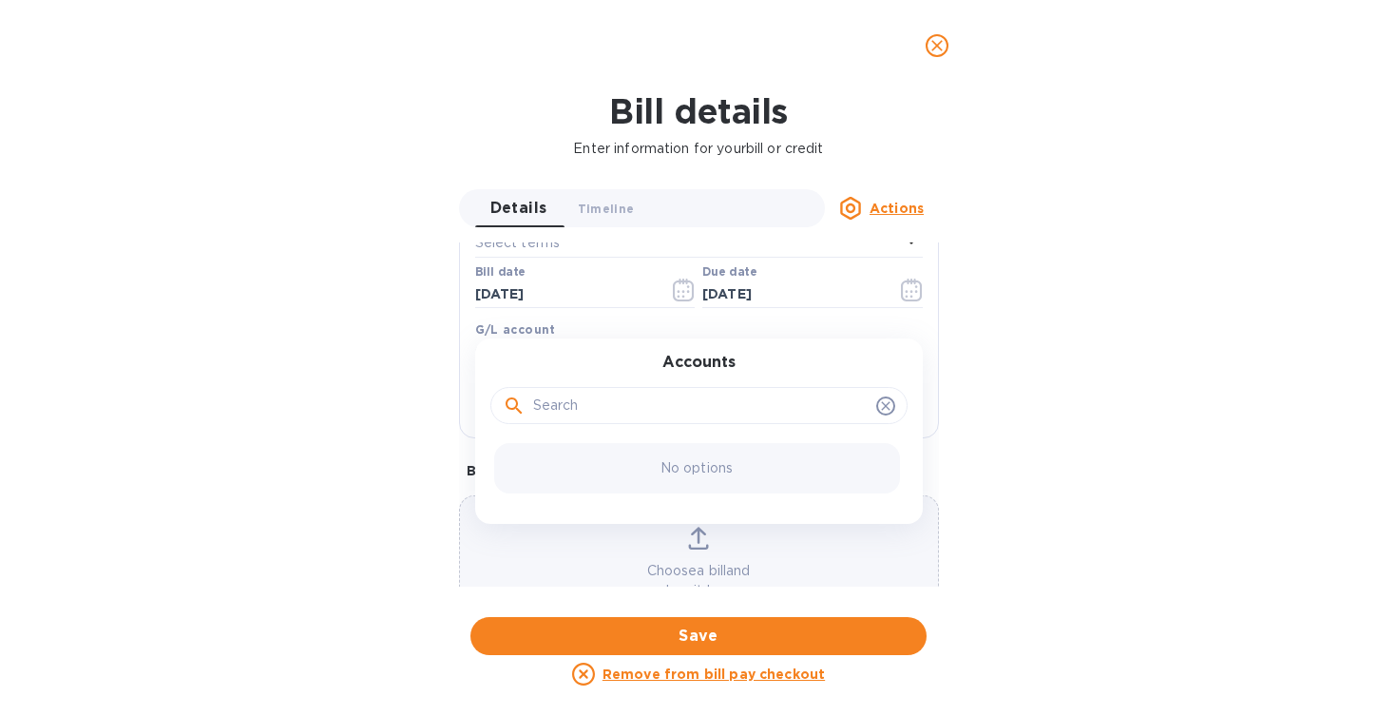
click at [790, 417] on input "text" at bounding box center [701, 406] width 336 height 29
type input "a"
click at [881, 402] on icon at bounding box center [885, 405] width 9 height 9
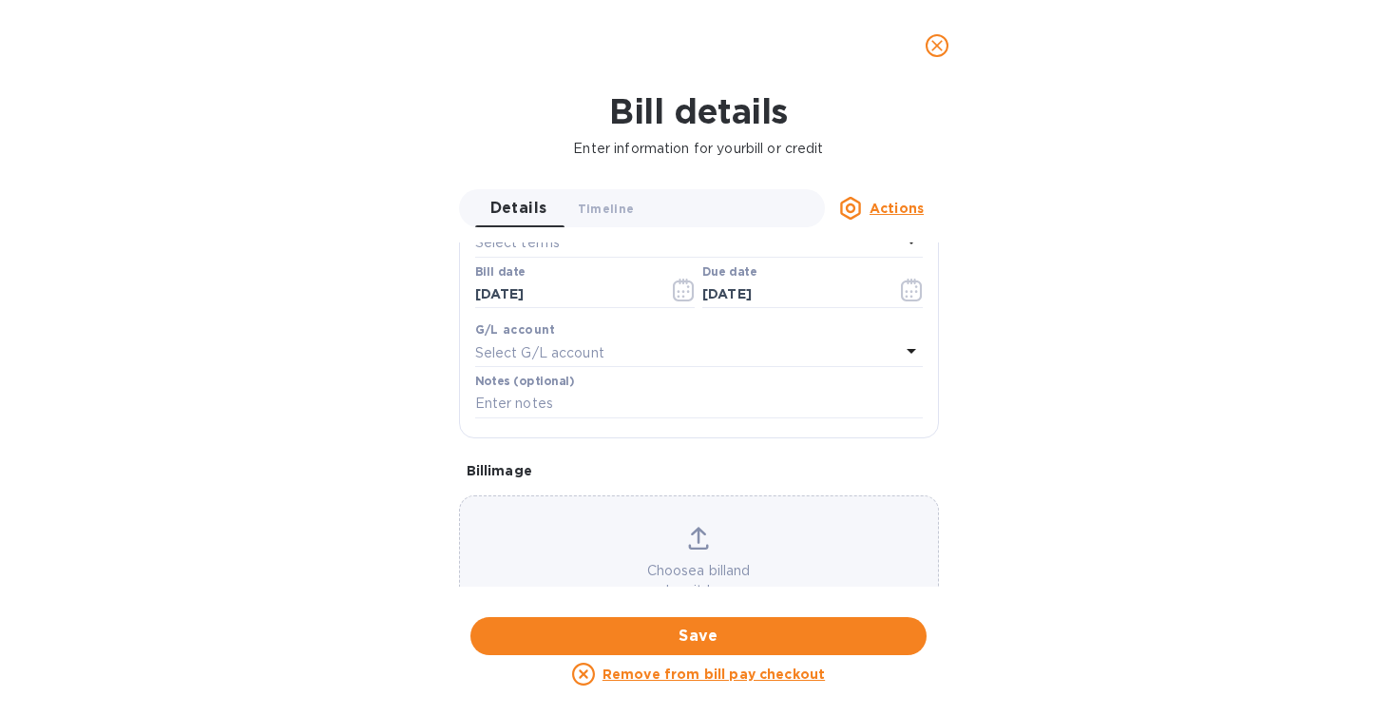
click at [1080, 337] on div "Bill details Enter information for your bill or credit Details 0 Timeline 0 Act…" at bounding box center [698, 403] width 1397 height 625
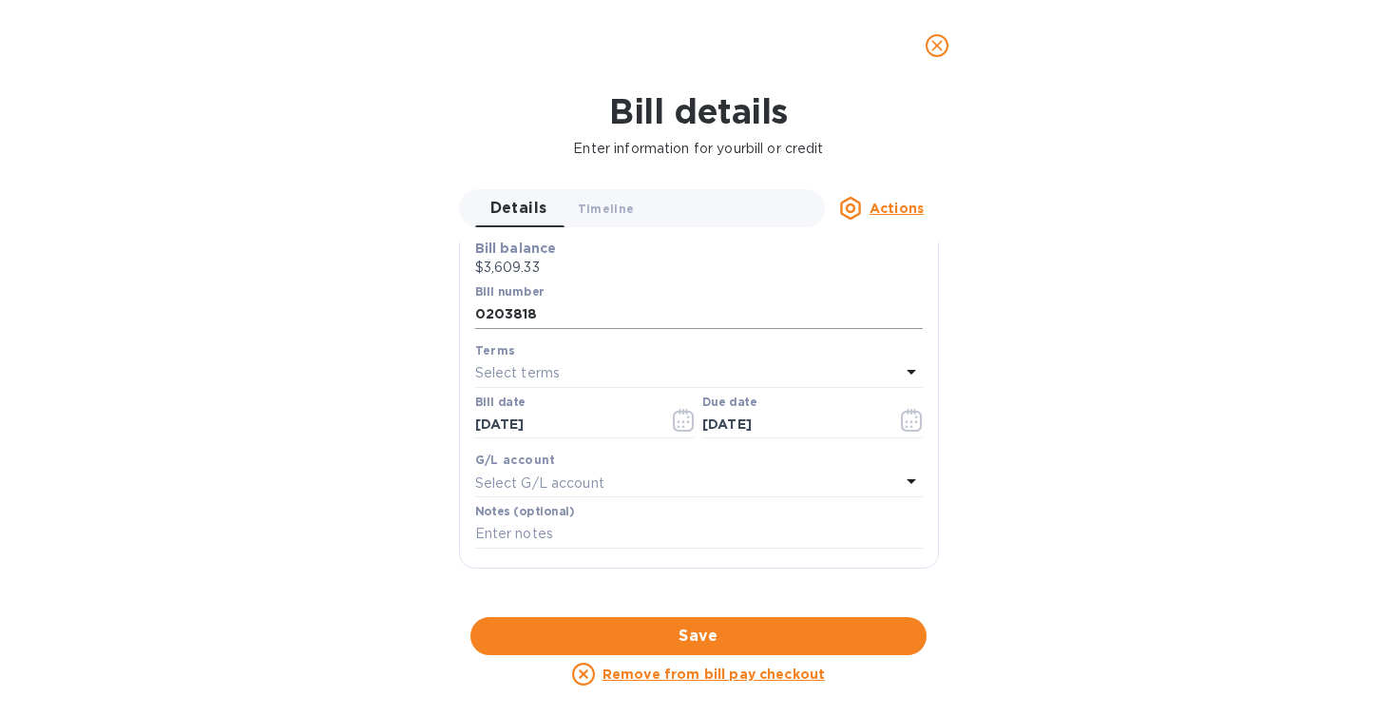
scroll to position [229, 0]
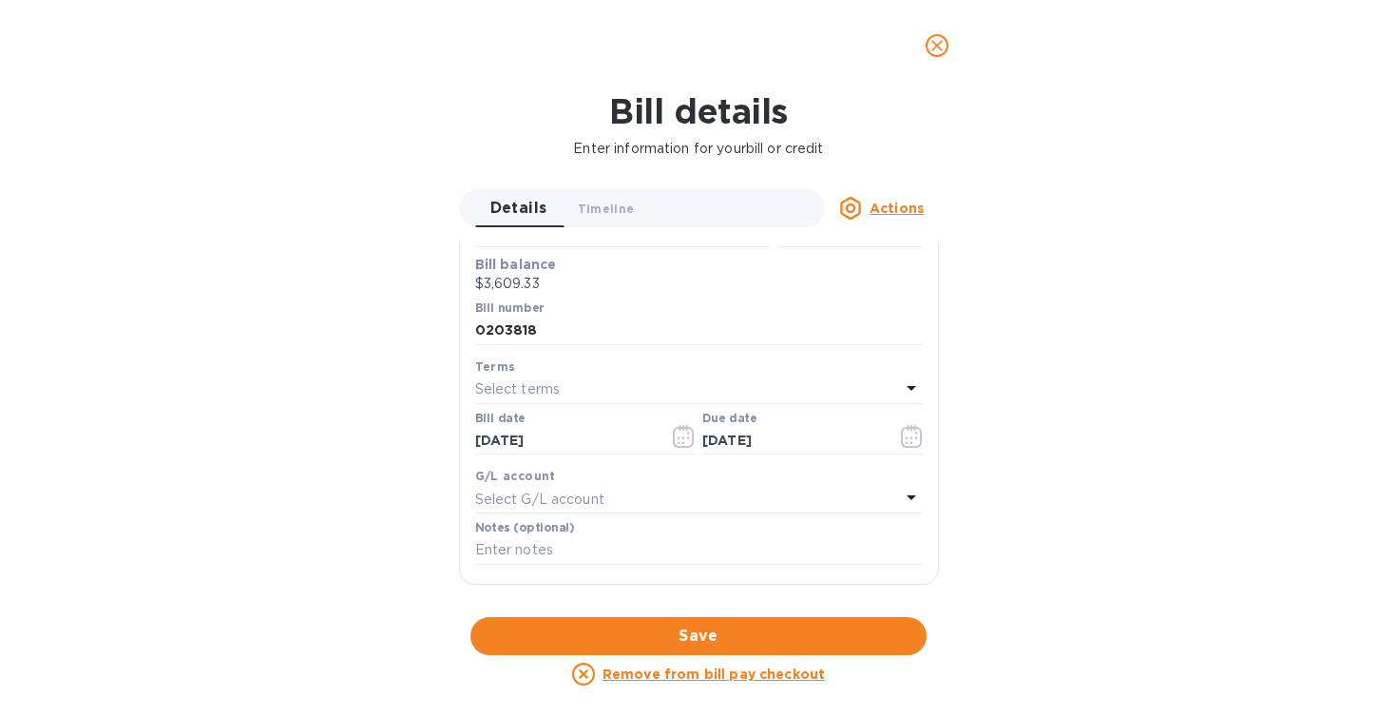
click at [907, 386] on icon at bounding box center [912, 388] width 10 height 5
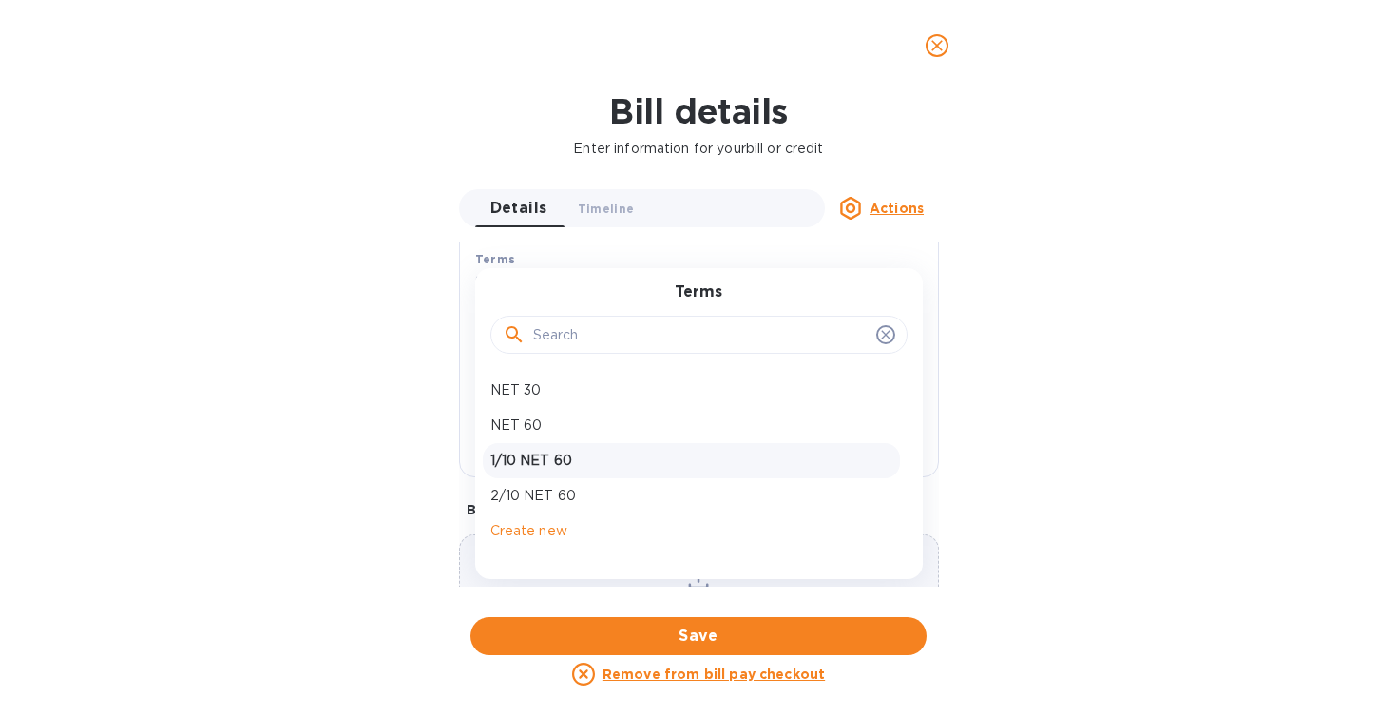
scroll to position [341, 0]
click at [702, 530] on p "Create new" at bounding box center [692, 526] width 402 height 20
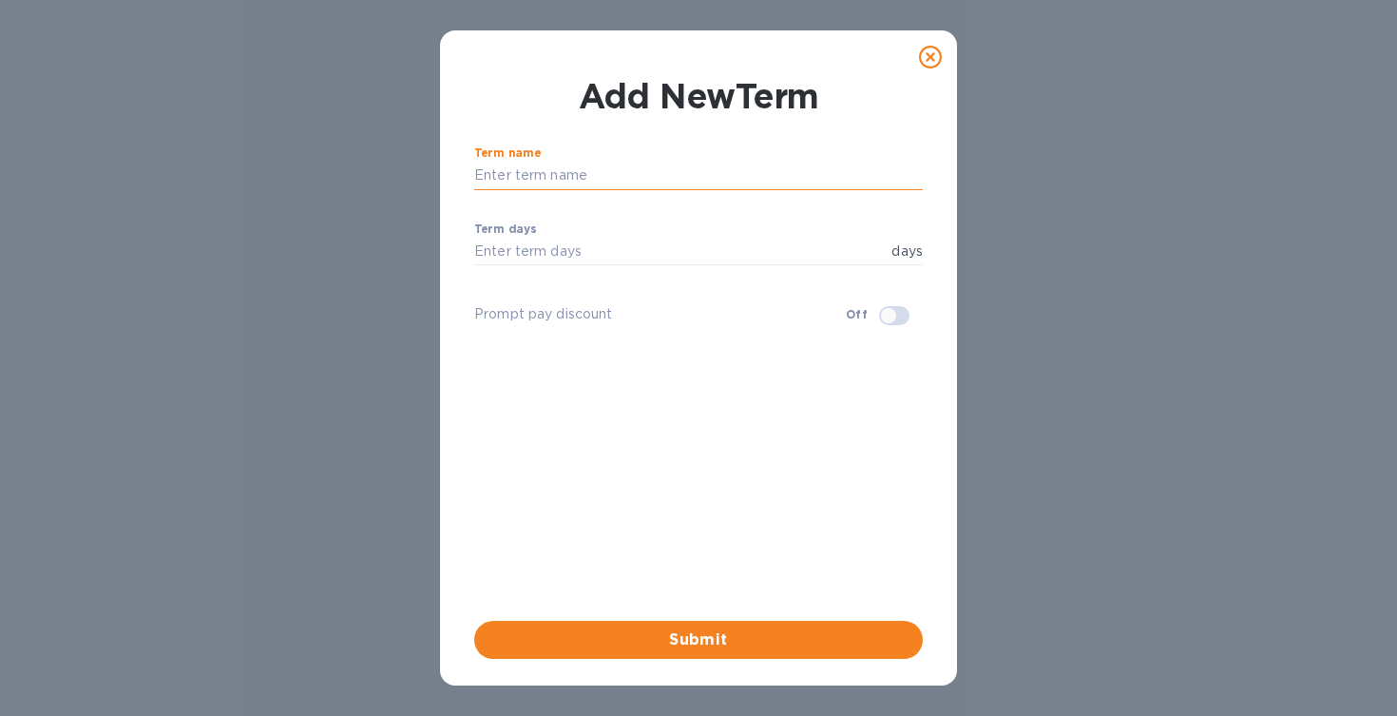
click at [669, 180] on input "text" at bounding box center [698, 176] width 449 height 29
type input "NET 10"
click at [665, 247] on input "number" at bounding box center [679, 252] width 410 height 29
type input "10"
click at [809, 638] on span "Submit" at bounding box center [699, 639] width 418 height 23
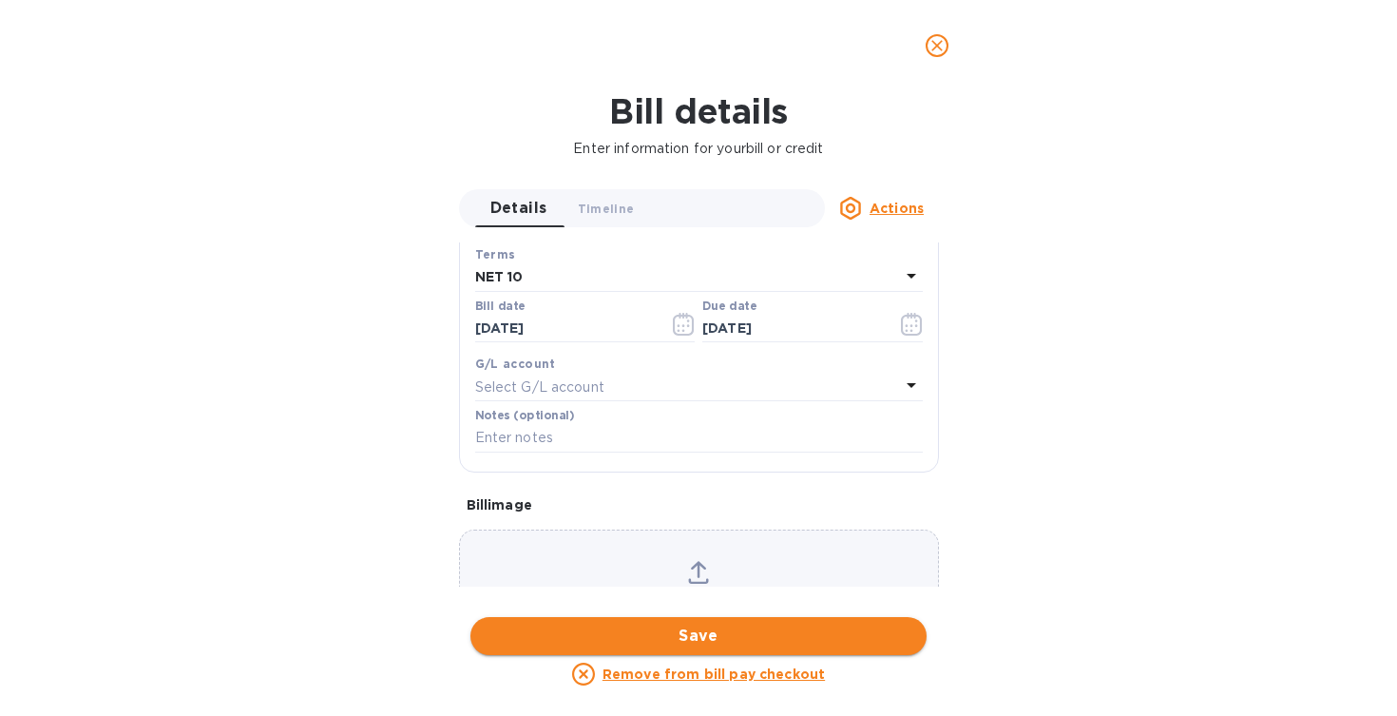
click at [856, 625] on span "Save" at bounding box center [699, 636] width 426 height 23
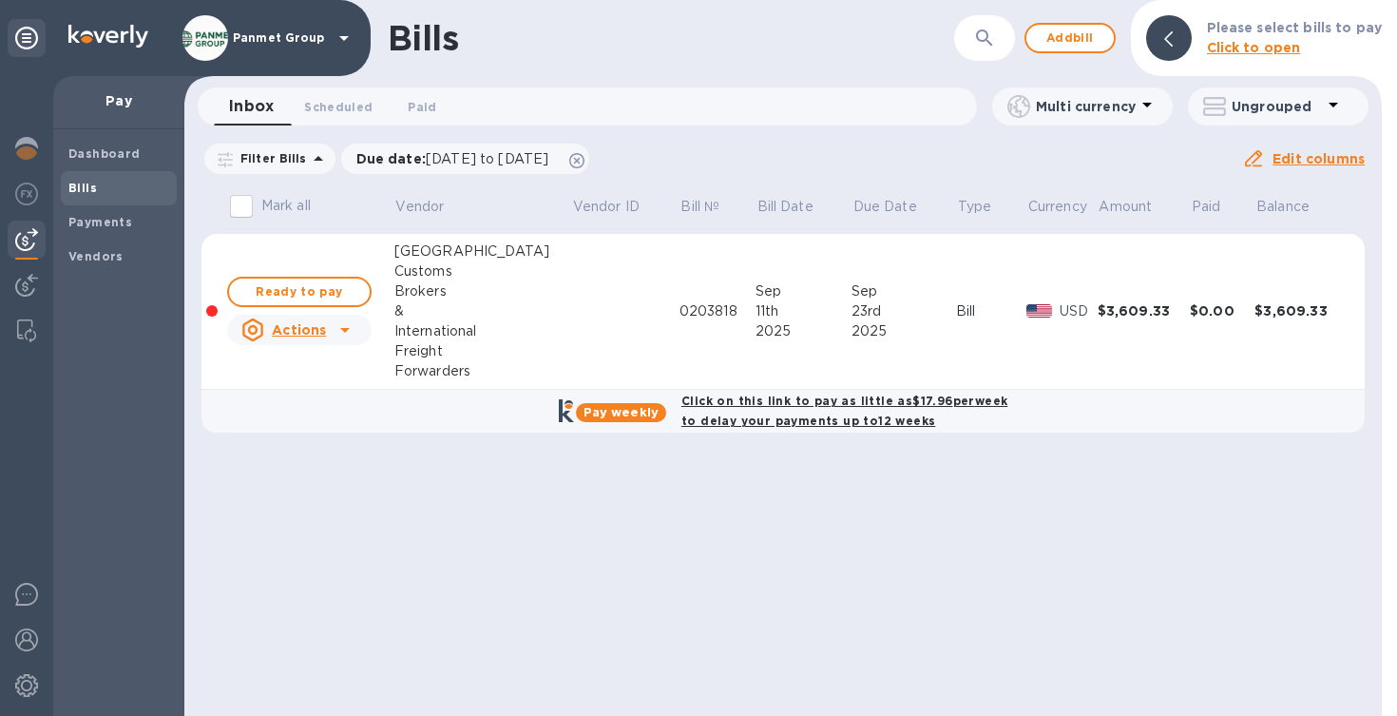
click at [1098, 308] on div "$3,609.33" at bounding box center [1144, 310] width 92 height 19
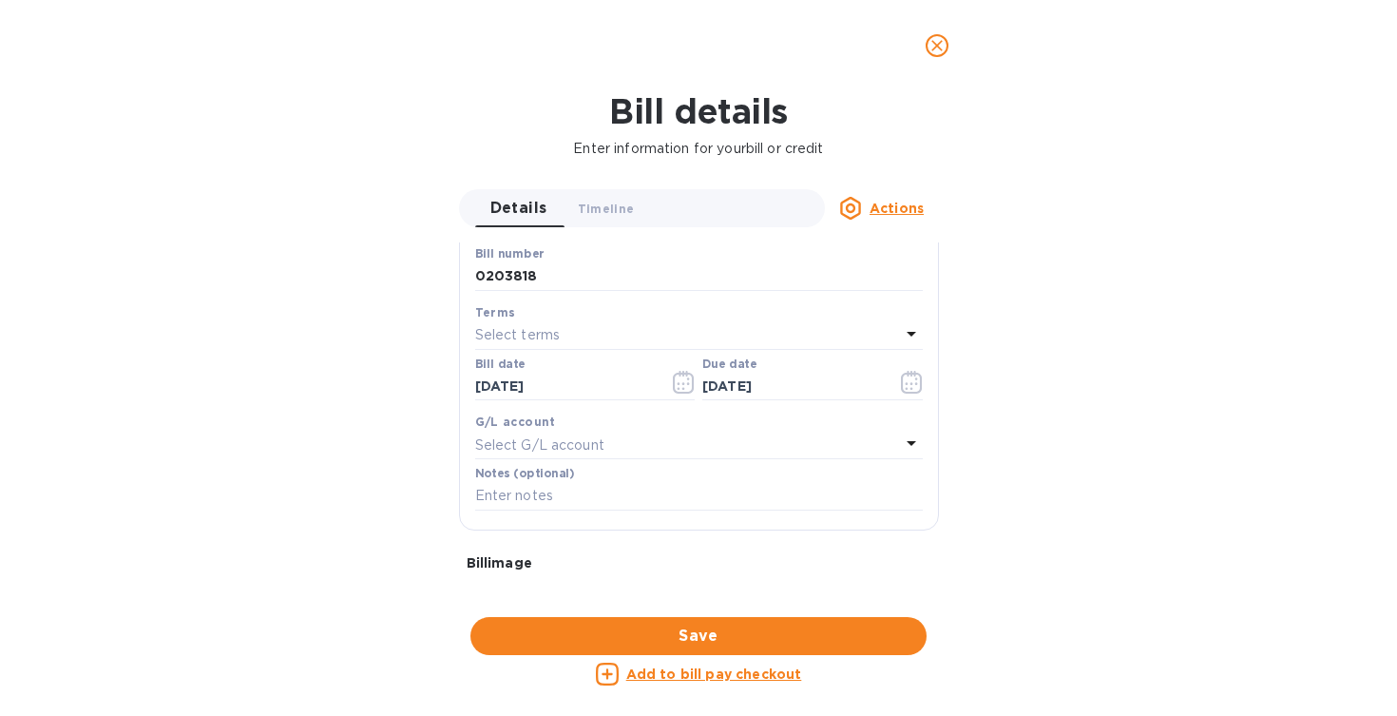
scroll to position [294, 0]
